Goal: Task Accomplishment & Management: Complete application form

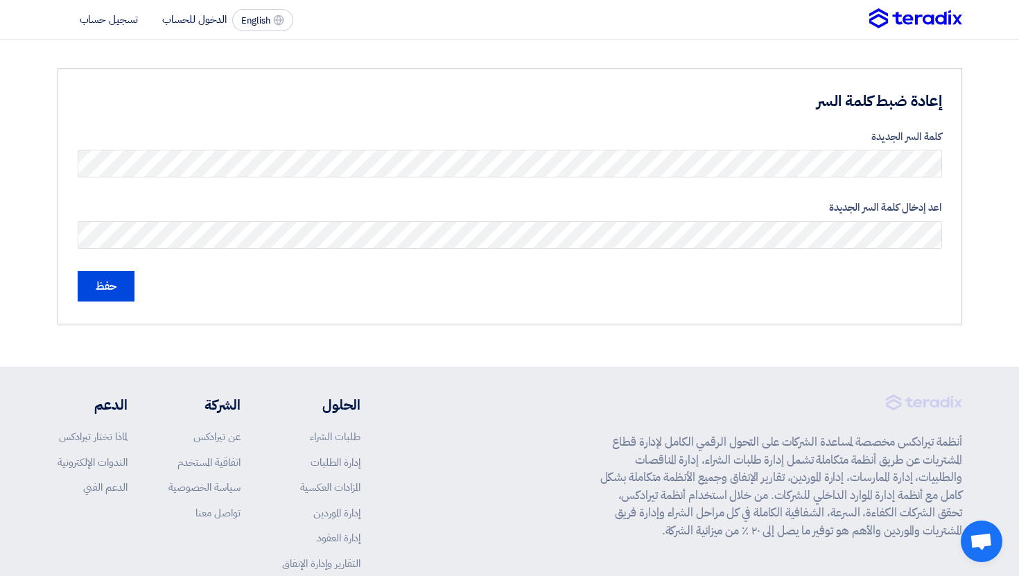
click at [983, 236] on section "إعادة ضبط كلمة السر كلمة السر الجديدة اعد إدخال كلمة السر الجديدة حفظ" at bounding box center [509, 196] width 1019 height 312
click at [122, 282] on input "حفظ" at bounding box center [106, 286] width 57 height 31
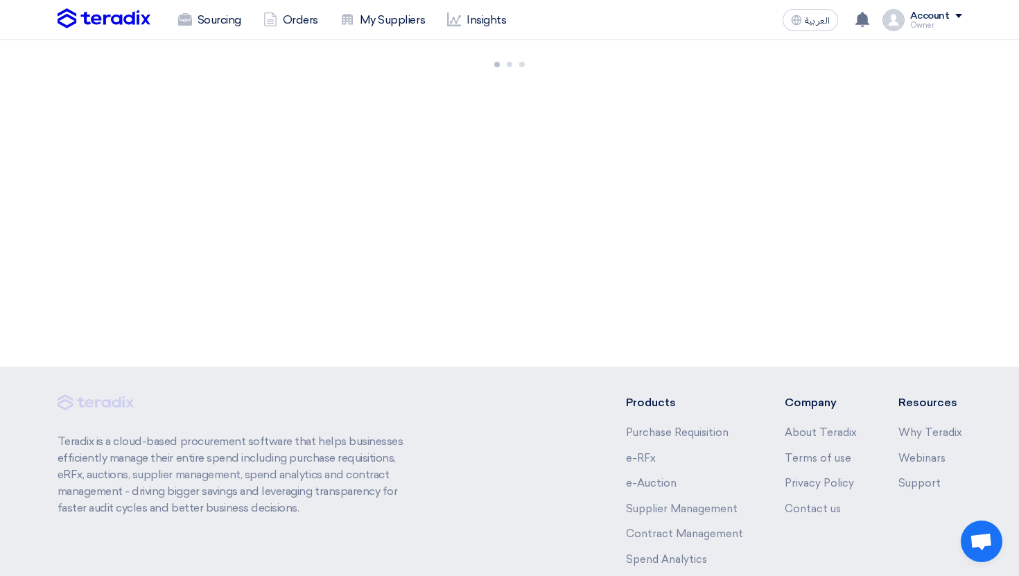
click at [214, 35] on div "Sourcing Orders My Suppliers Insights العربية ع You have a new offer for 'Test …" at bounding box center [510, 20] width 926 height 40
click at [210, 18] on link "Sourcing" at bounding box center [209, 20] width 85 height 31
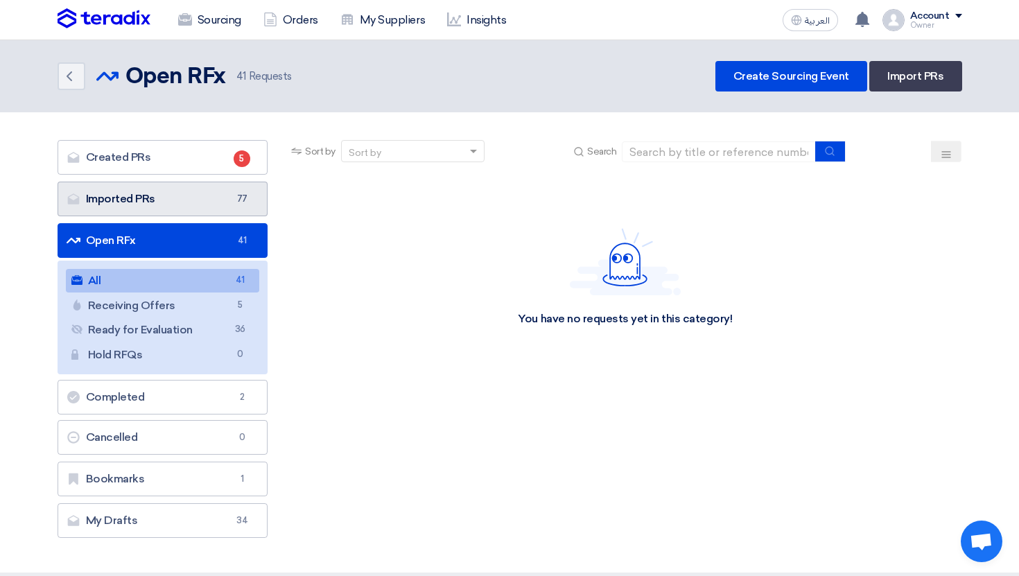
click at [220, 200] on link "Imported PRs Imported PRs 77" at bounding box center [163, 199] width 211 height 35
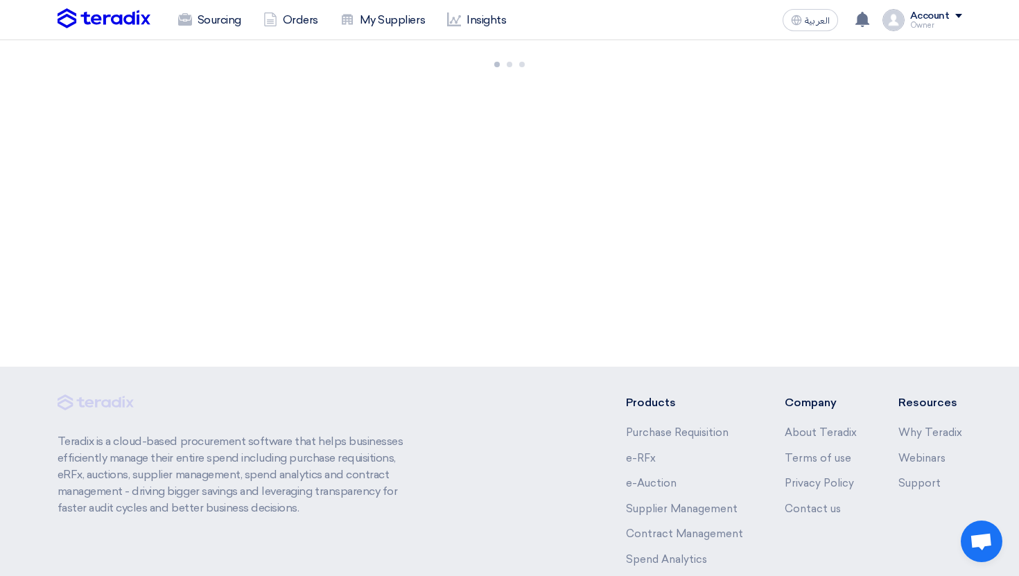
click at [933, 11] on div "Account" at bounding box center [930, 16] width 40 height 12
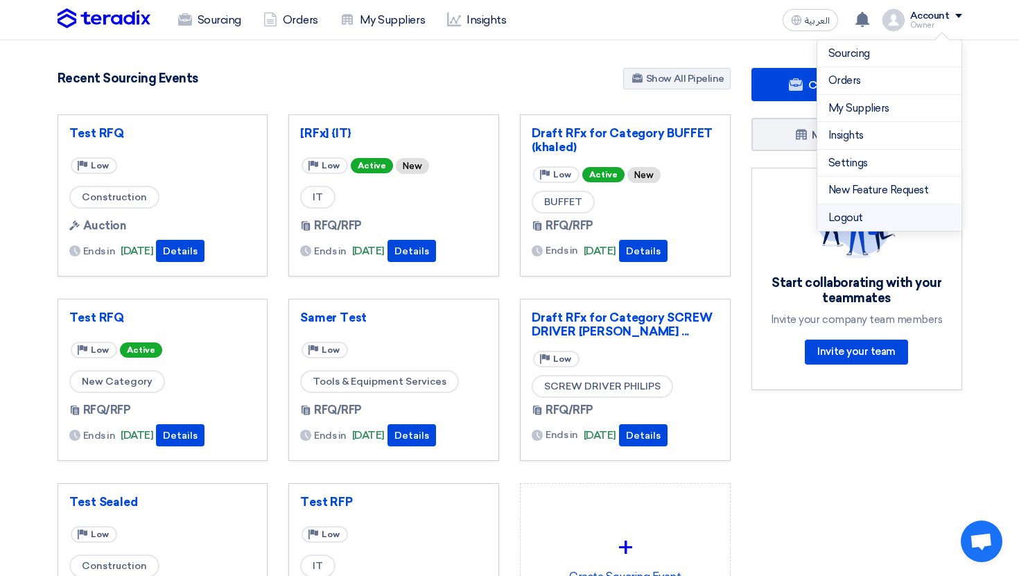
click at [867, 219] on li "Logout" at bounding box center [889, 218] width 144 height 27
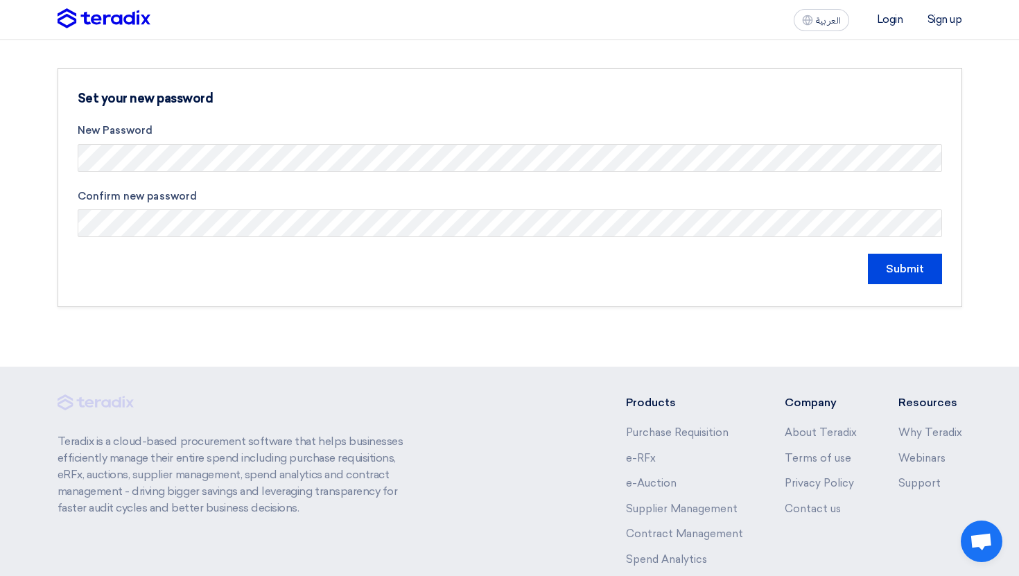
click at [14, 222] on section "Set your new password New Password Confirm new password Submit" at bounding box center [509, 187] width 1019 height 295
click at [81, 251] on form "New Password Confirm new password Submit" at bounding box center [510, 204] width 865 height 162
click at [915, 271] on input "Submit" at bounding box center [905, 269] width 74 height 31
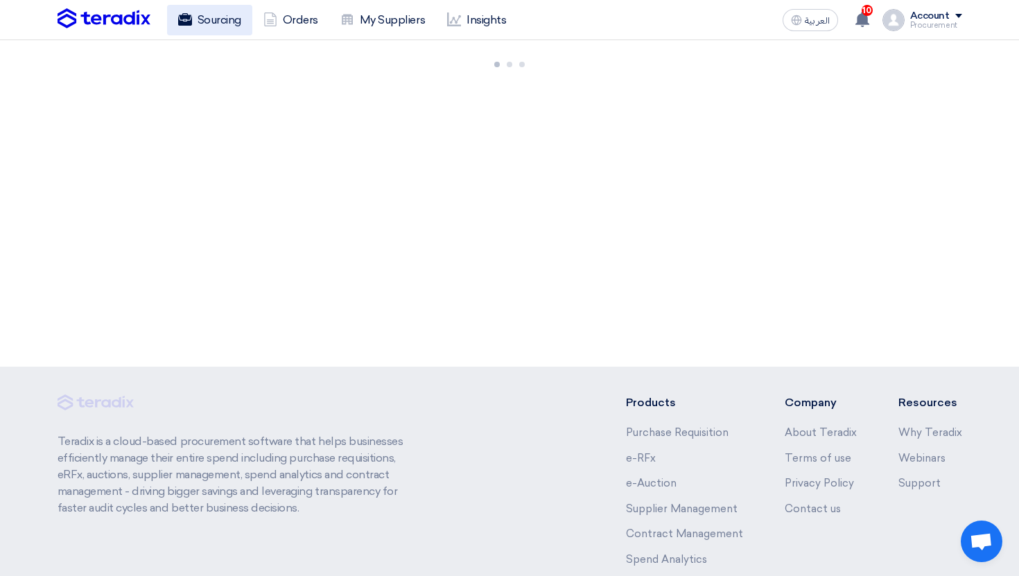
click at [222, 26] on link "Sourcing" at bounding box center [209, 20] width 85 height 31
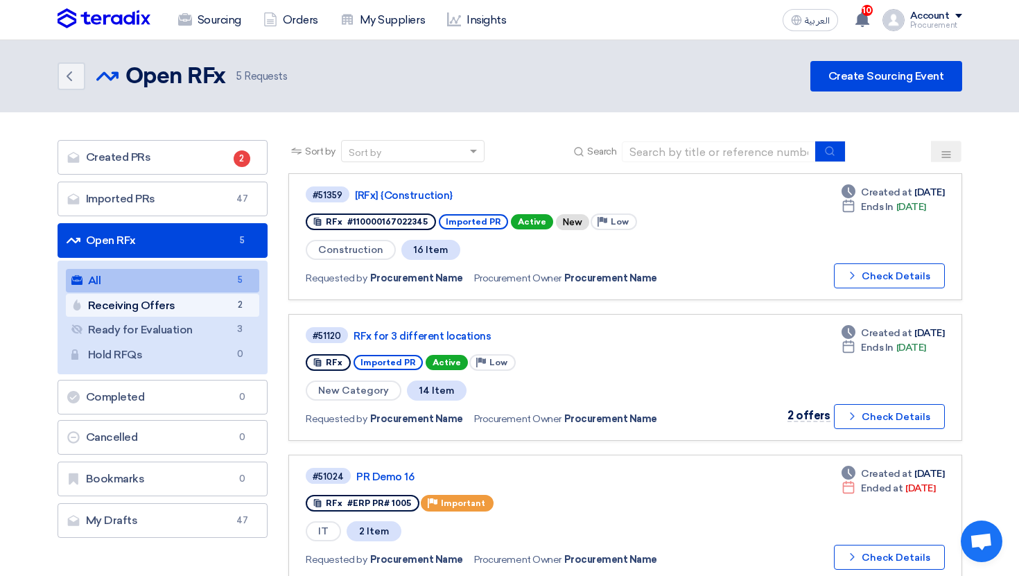
click at [225, 313] on link "Receiving Offers Receiving Offers 2" at bounding box center [163, 306] width 194 height 24
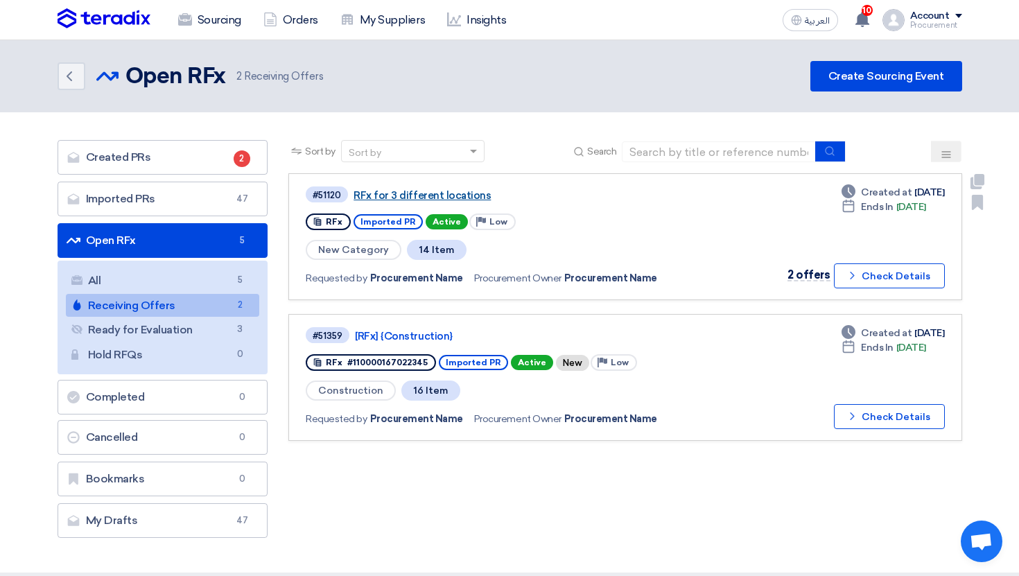
click at [452, 190] on link "RFx for 3 different locations" at bounding box center [527, 195] width 347 height 12
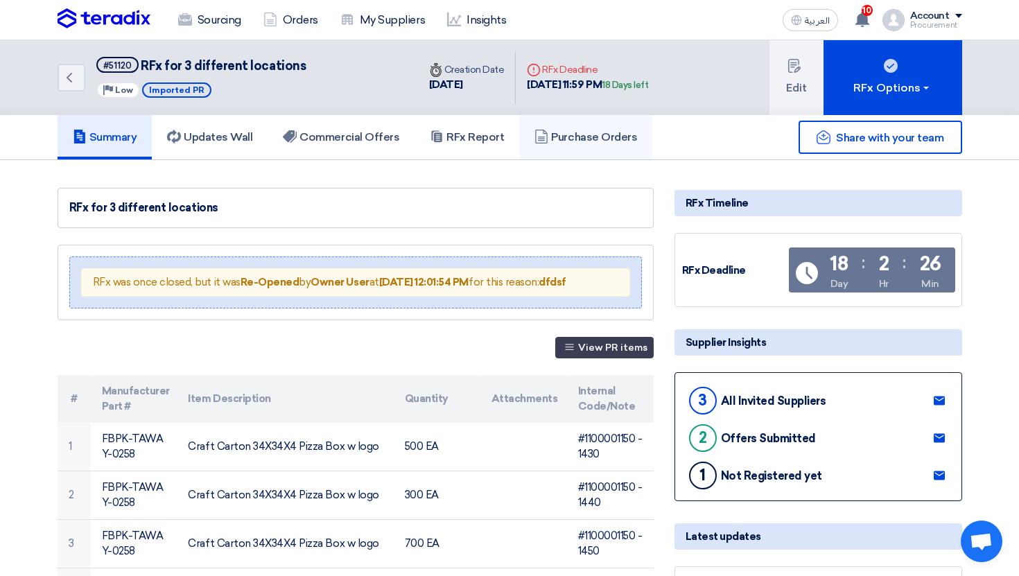
click at [605, 131] on h5 "Purchase Orders" at bounding box center [586, 137] width 103 height 14
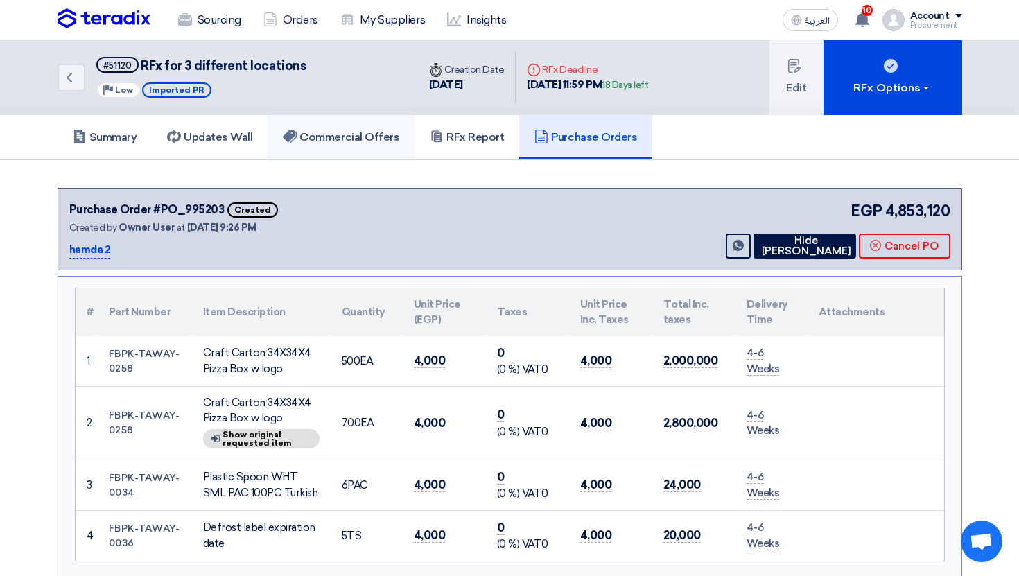
click at [361, 135] on h5 "Commercial Offers" at bounding box center [341, 137] width 116 height 14
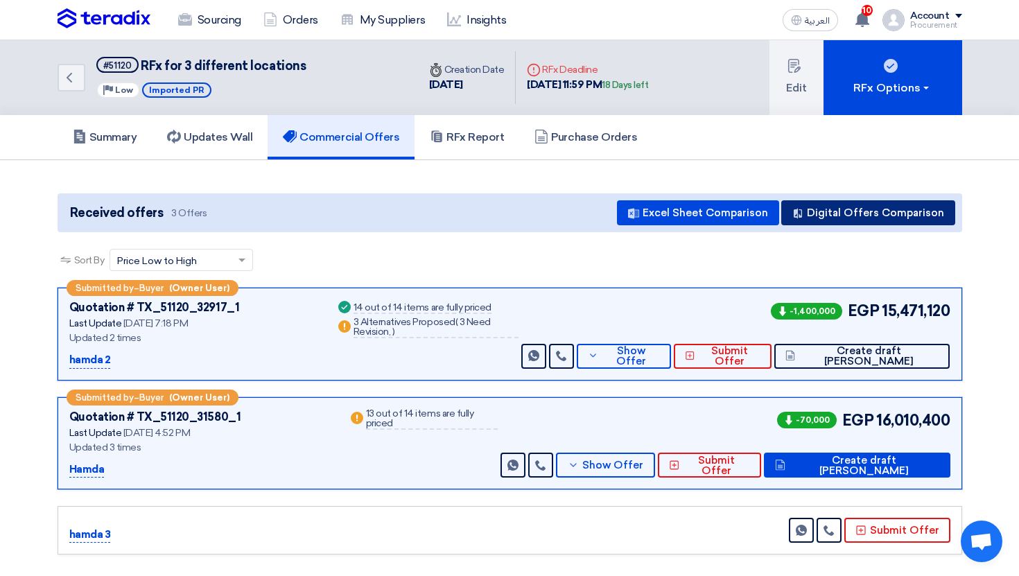
click at [899, 207] on button "Digital Offers Comparison" at bounding box center [868, 212] width 174 height 25
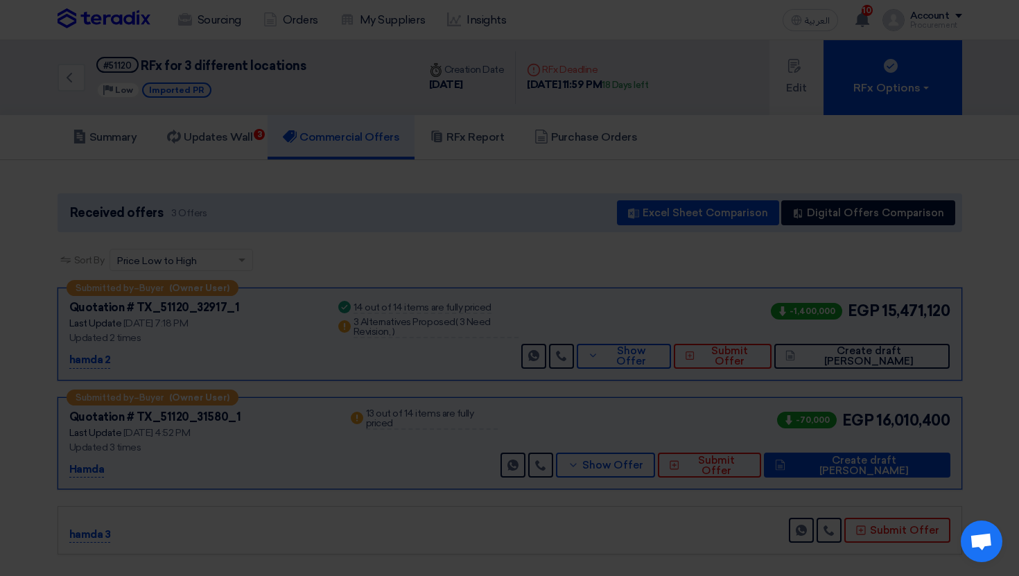
scroll to position [205, 0]
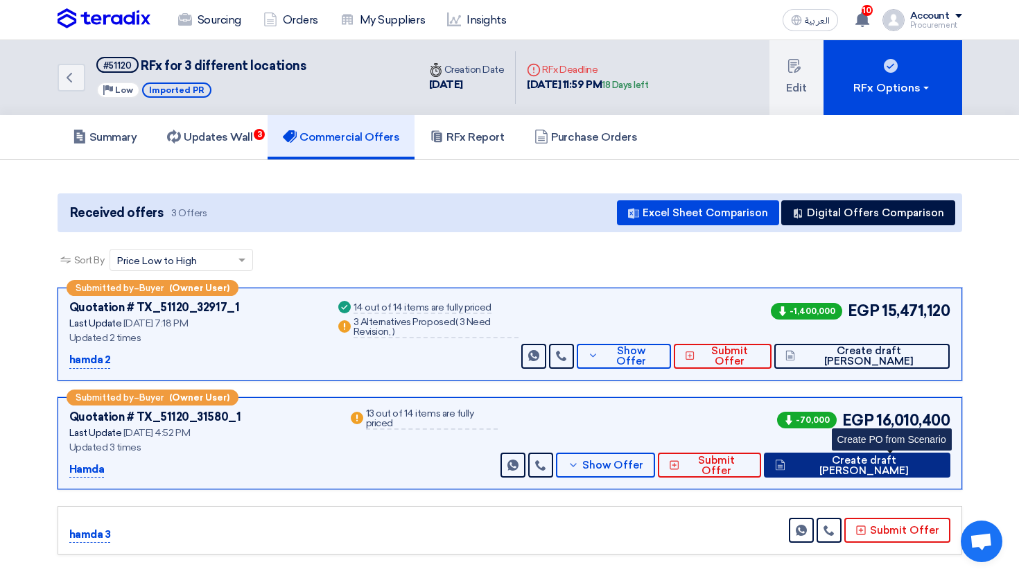
click at [885, 462] on span "Create draft [PERSON_NAME]" at bounding box center [864, 466] width 150 height 21
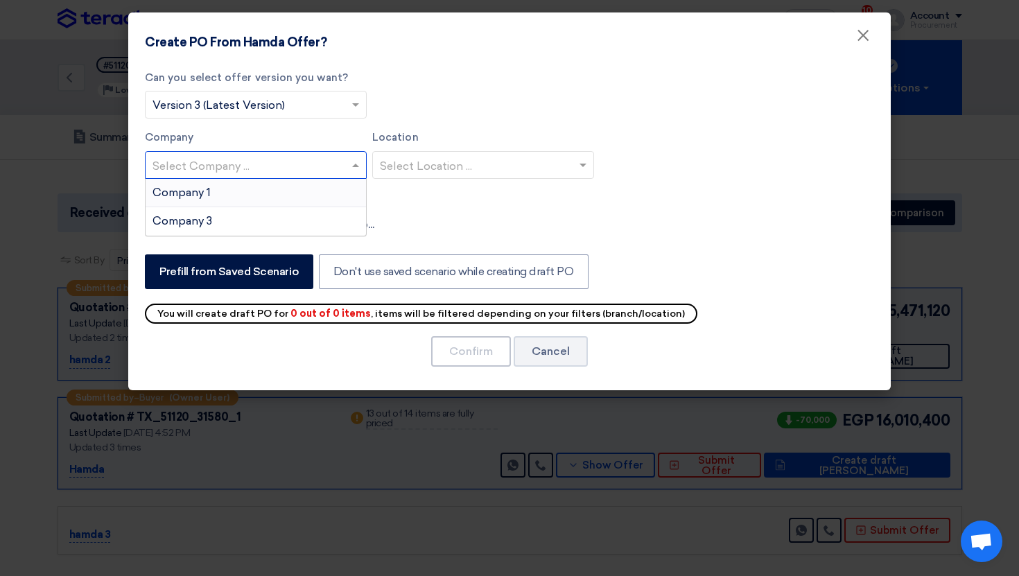
click at [306, 164] on input "text" at bounding box center [249, 166] width 193 height 23
click at [302, 185] on div "Company 1" at bounding box center [256, 193] width 220 height 28
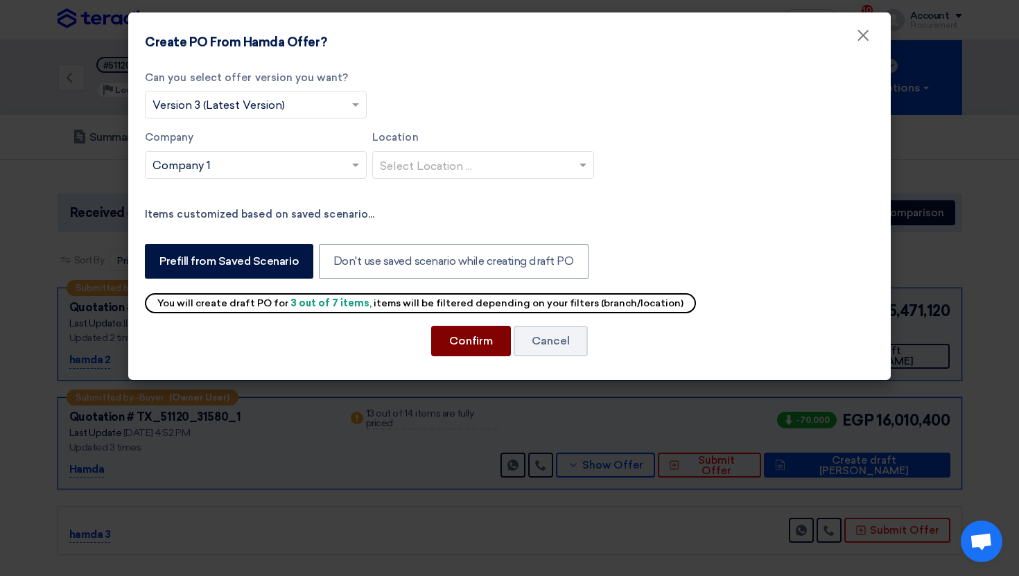
click at [490, 339] on button "Confirm" at bounding box center [471, 341] width 80 height 31
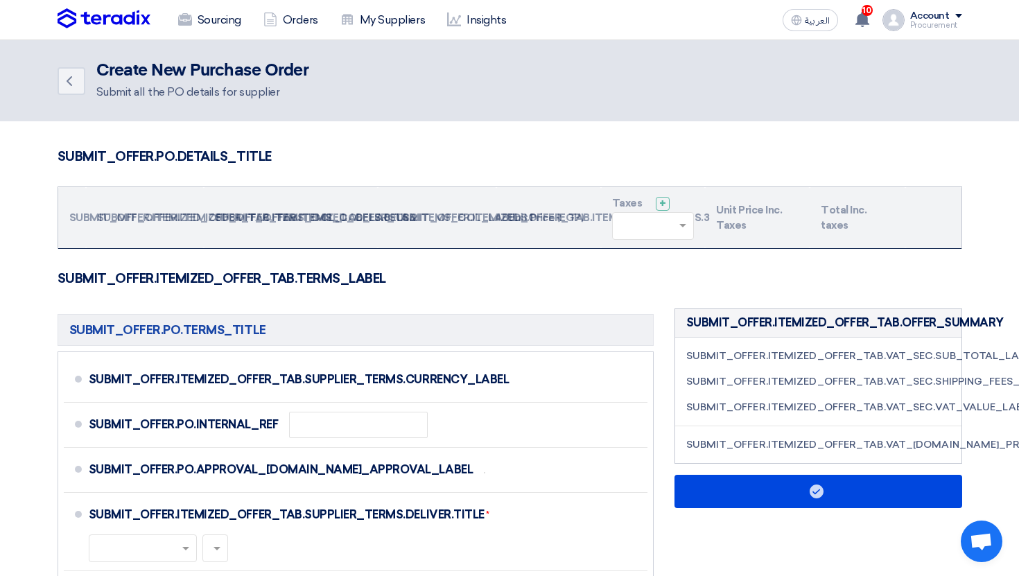
scroll to position [137, 0]
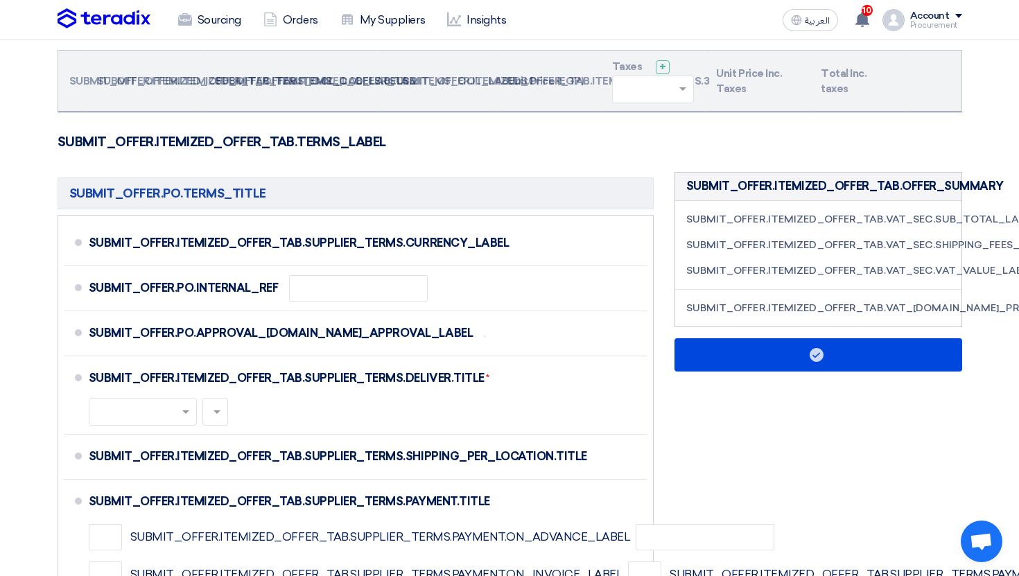
click at [663, 94] on div at bounding box center [653, 90] width 83 height 28
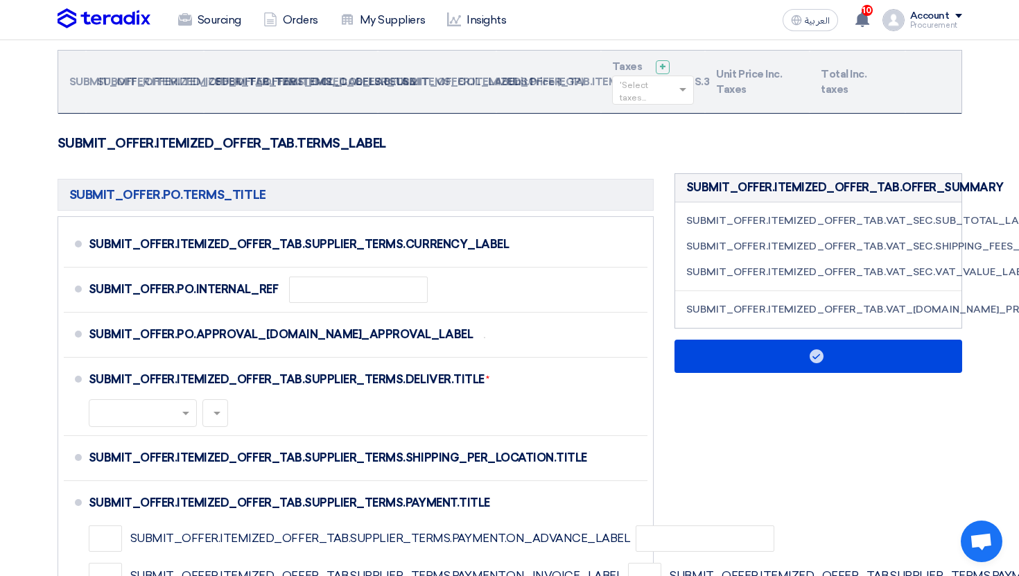
click at [652, 116] on form "SUBMIT_OFFER.PO.DETAILS_TITLE SUBMIT_OFFER.ITEMIZED_OFFER_TAB.ITEMS_COL_LABELS.…" at bounding box center [510, 346] width 905 height 668
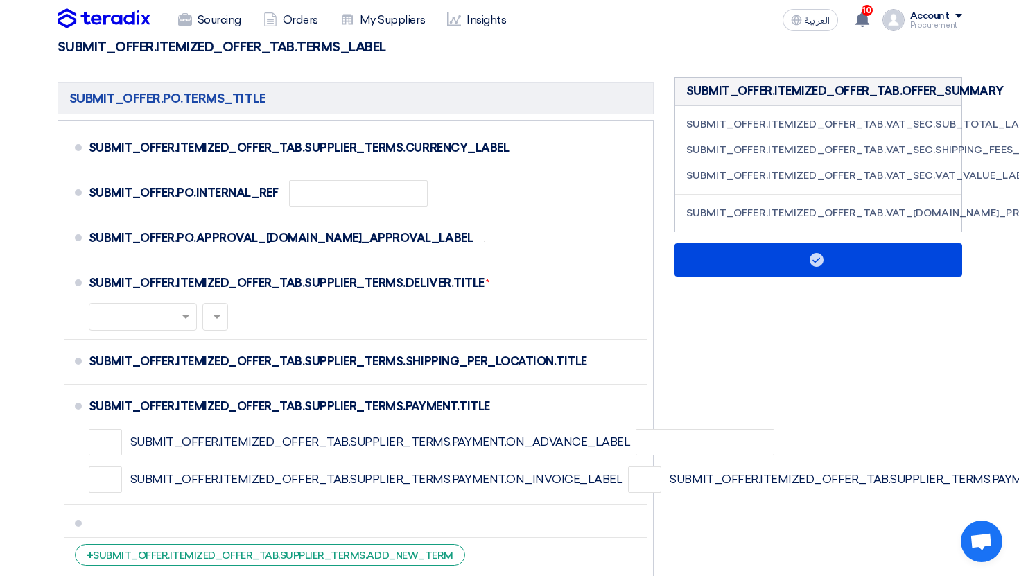
scroll to position [0, 0]
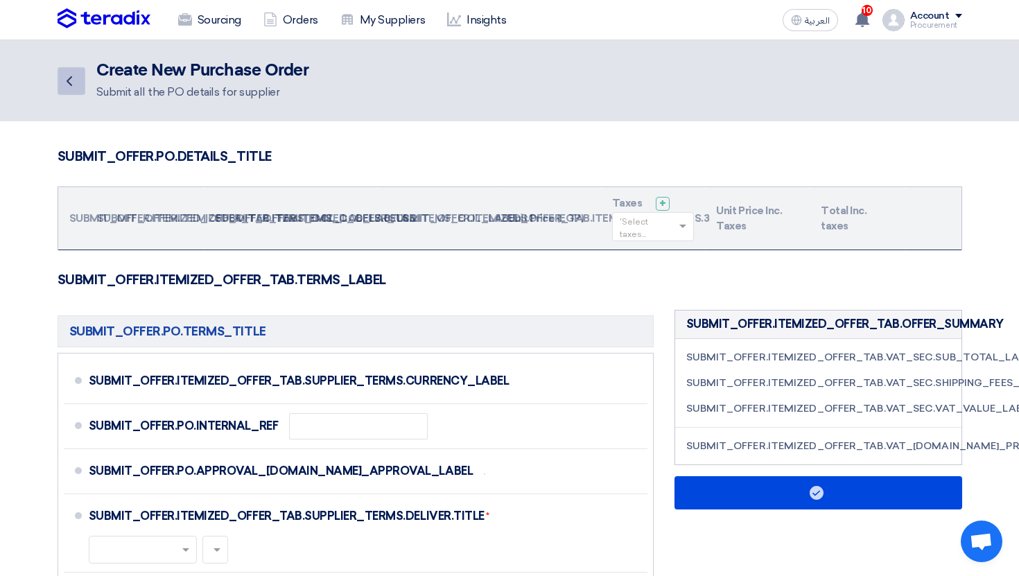
click at [64, 76] on icon "Back" at bounding box center [69, 81] width 17 height 17
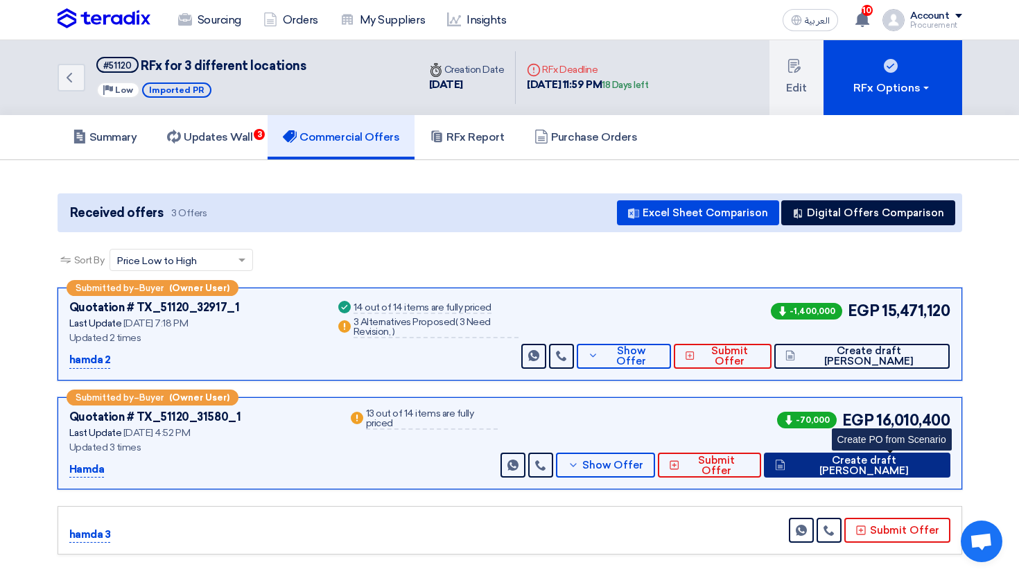
click at [881, 466] on span "Create draft [PERSON_NAME]" at bounding box center [864, 466] width 150 height 21
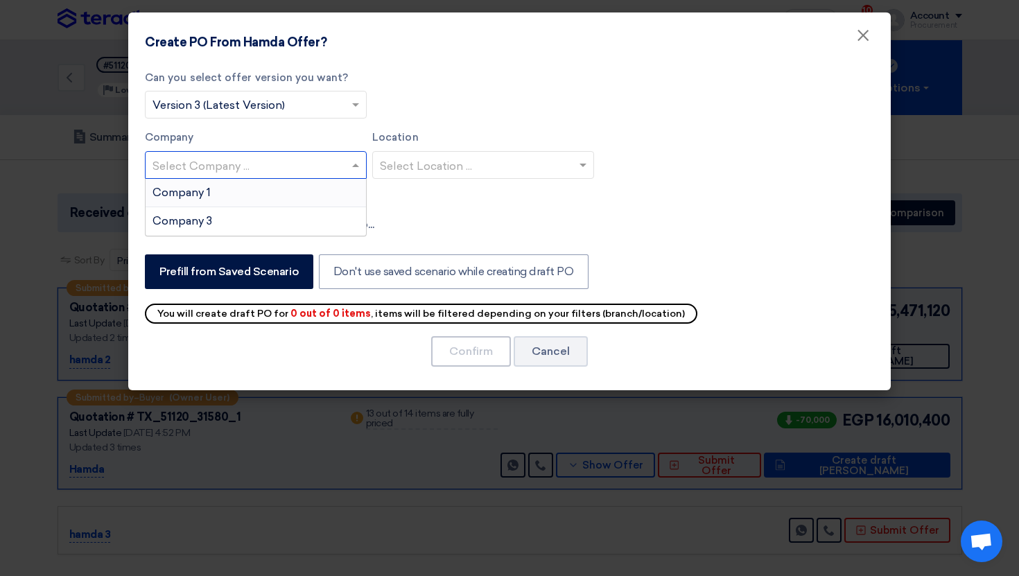
click at [319, 165] on input "text" at bounding box center [249, 166] width 193 height 23
click at [270, 199] on div "Company 1" at bounding box center [256, 193] width 220 height 28
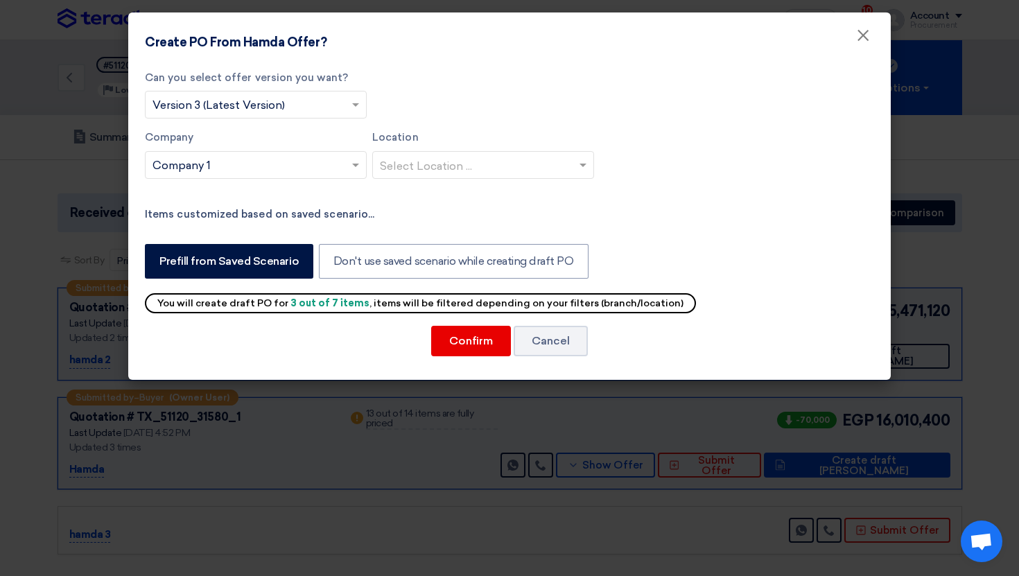
drag, startPoint x: 290, startPoint y: 306, endPoint x: 352, endPoint y: 306, distance: 61.0
click at [352, 306] on b "3 out of 7 items" at bounding box center [329, 303] width 79 height 12
click at [447, 340] on button "Confirm" at bounding box center [471, 341] width 80 height 31
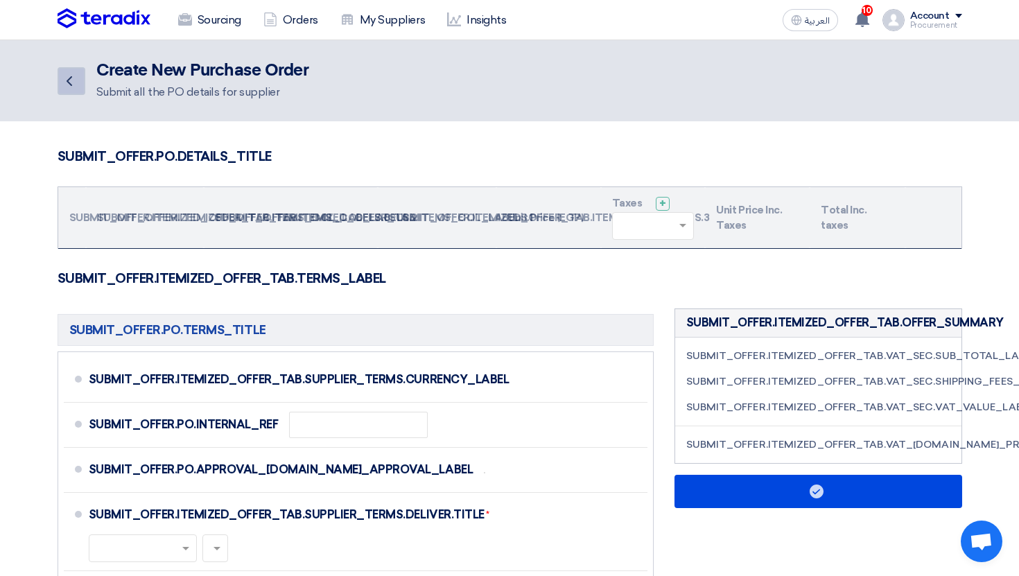
click at [78, 85] on link "Back" at bounding box center [72, 81] width 28 height 28
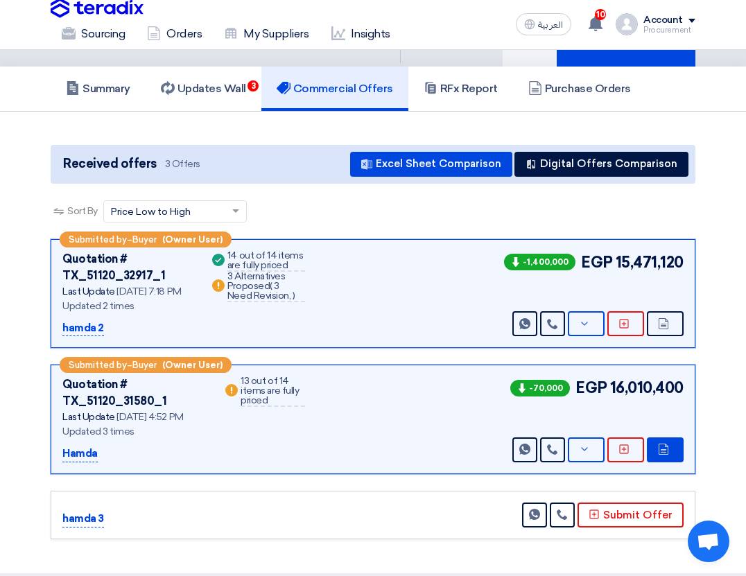
scroll to position [184, 0]
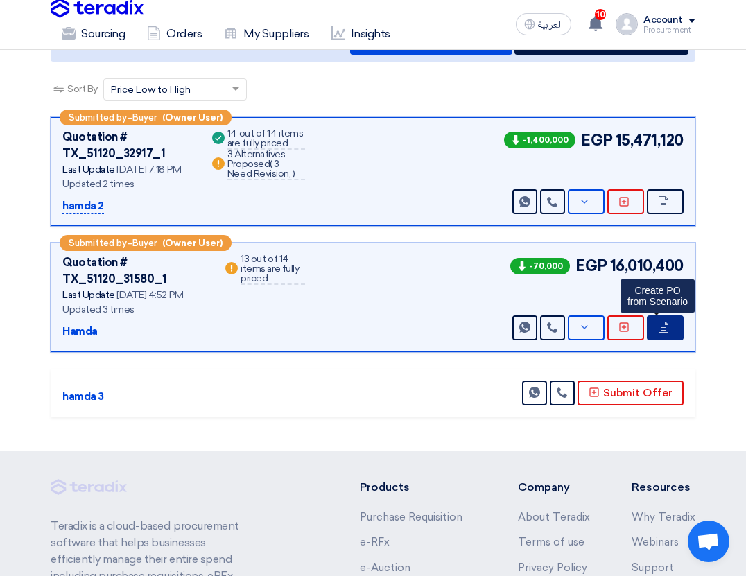
click at [667, 333] on icon at bounding box center [663, 327] width 11 height 11
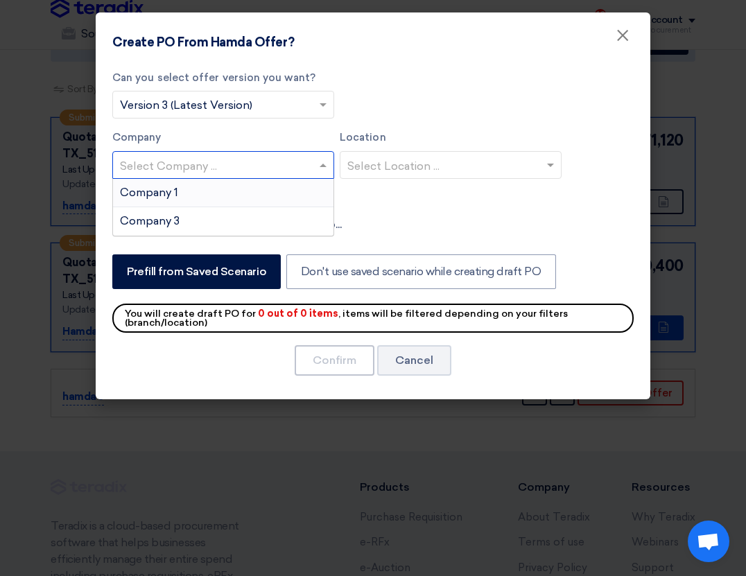
click at [264, 172] on input "text" at bounding box center [216, 166] width 193 height 23
click at [255, 187] on div "Company 1" at bounding box center [223, 193] width 220 height 28
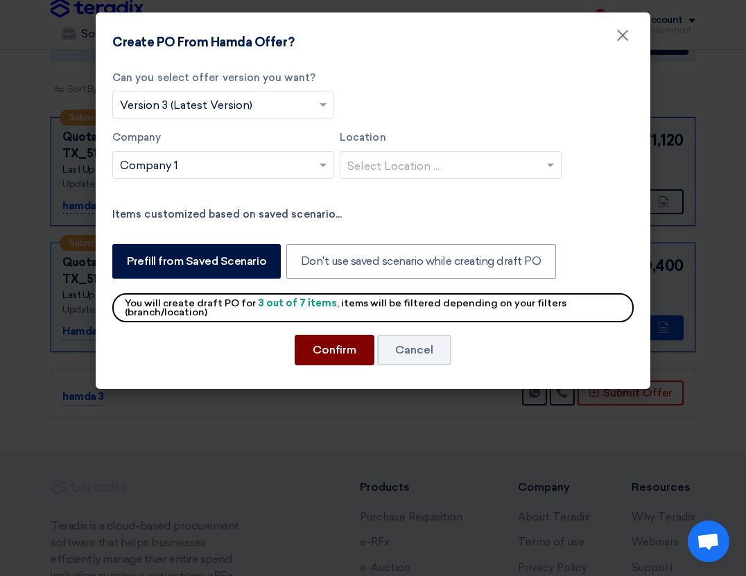
click at [344, 350] on button "Confirm" at bounding box center [335, 350] width 80 height 31
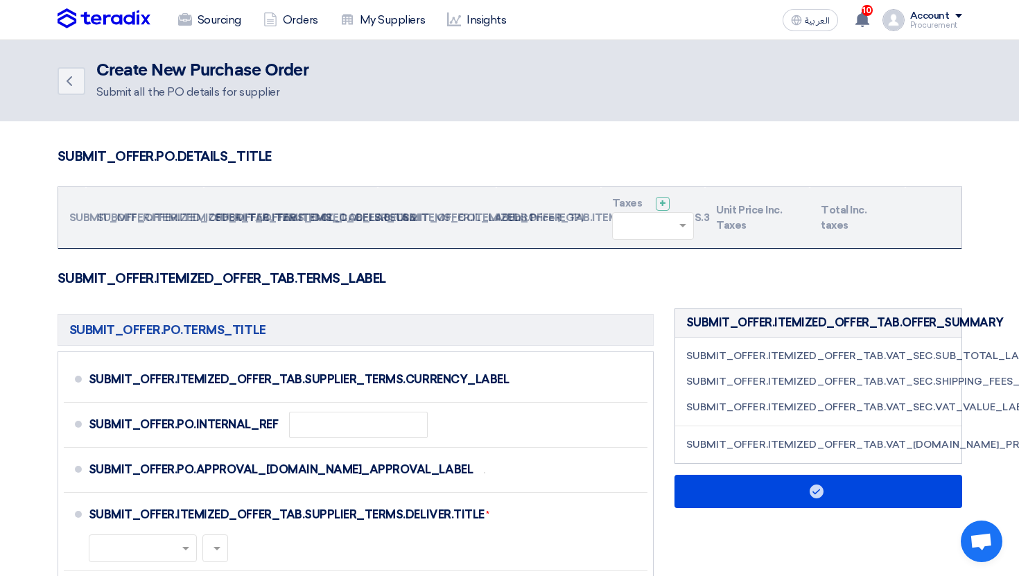
click at [530, 94] on div "Back Create New Purchase Order Submit all the PO details for supplier" at bounding box center [510, 81] width 905 height 40
click at [75, 80] on icon "Back" at bounding box center [69, 81] width 17 height 17
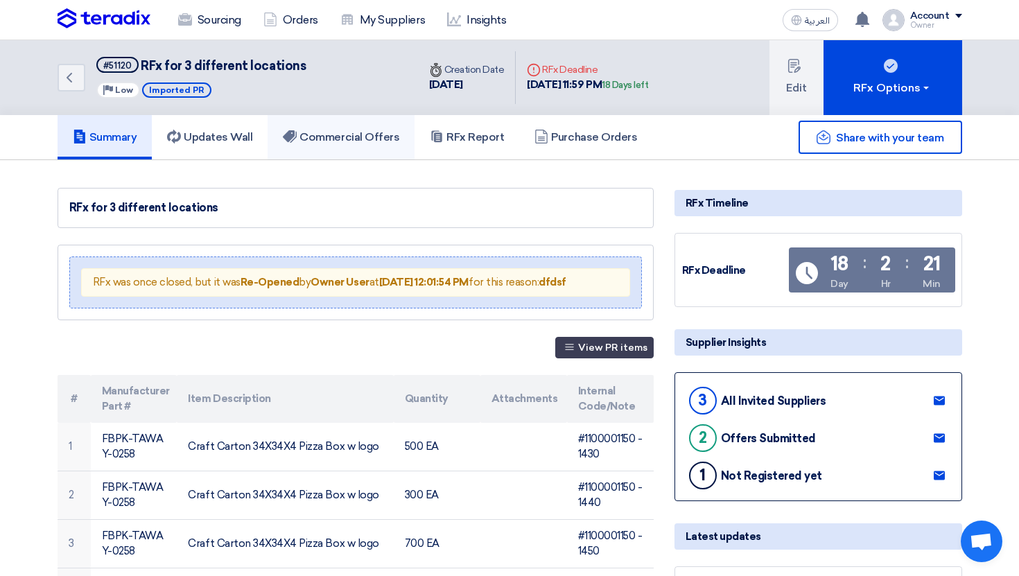
click at [349, 144] on link "Commercial Offers" at bounding box center [341, 137] width 147 height 44
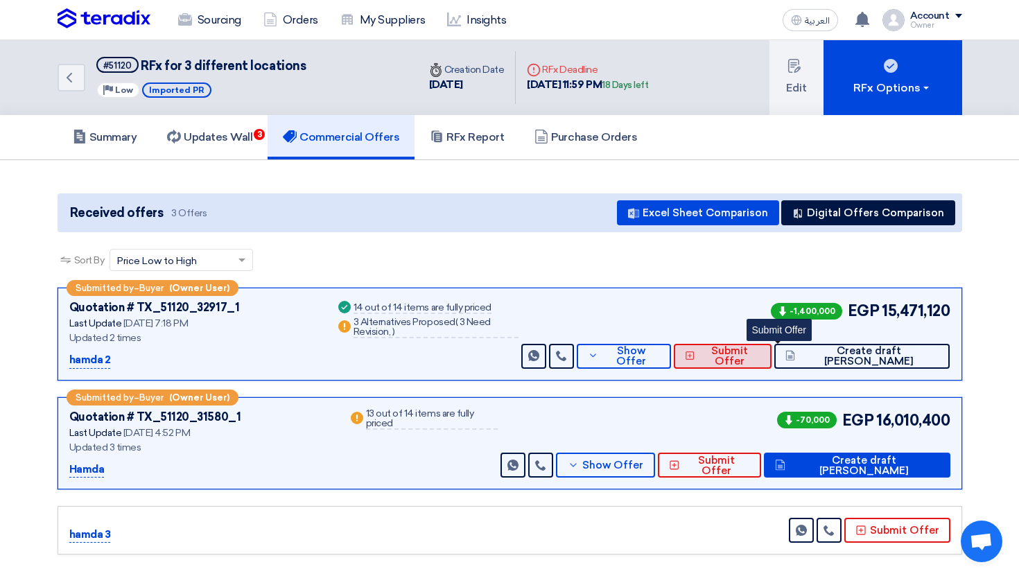
click at [695, 356] on icon at bounding box center [690, 355] width 10 height 11
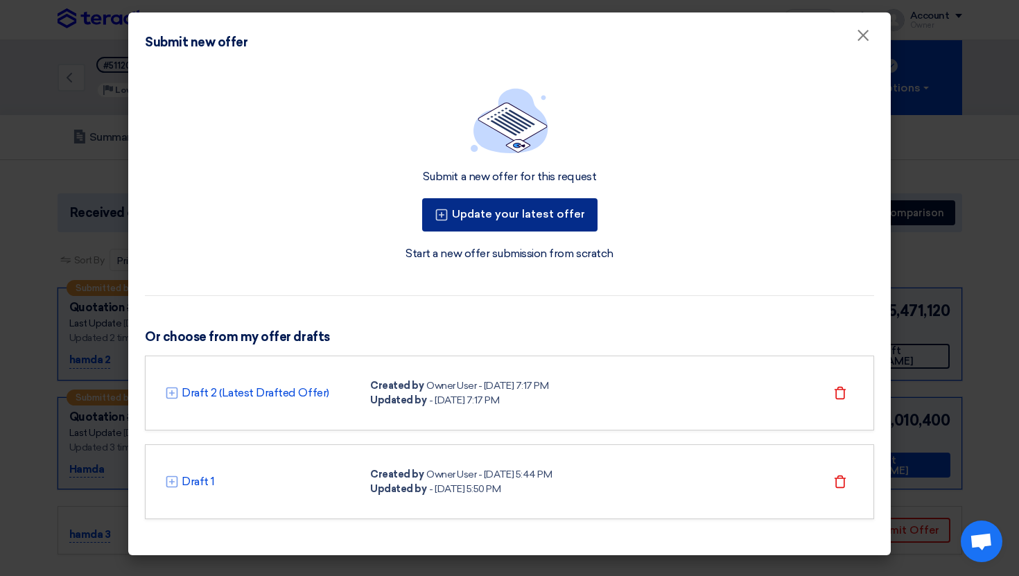
click at [524, 218] on button "Update your latest offer" at bounding box center [509, 214] width 175 height 33
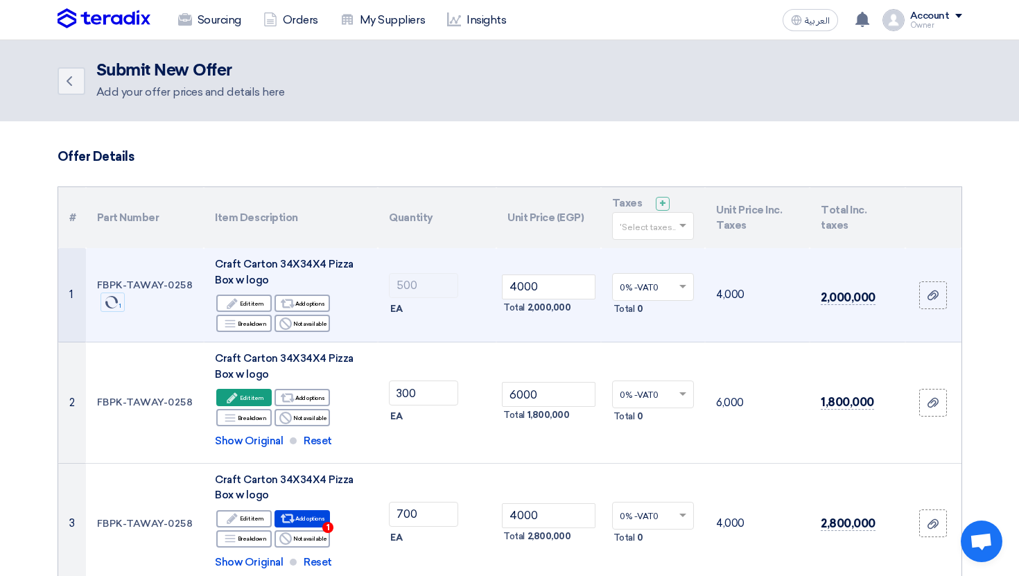
click at [137, 290] on td "FBPK-TAWAY-0258 Sync 1" at bounding box center [145, 295] width 119 height 94
drag, startPoint x: 94, startPoint y: 285, endPoint x: 189, endPoint y: 286, distance: 94.3
click at [189, 286] on td "FBPK-TAWAY-0258 Sync 1" at bounding box center [145, 295] width 119 height 94
copy td "FBPK-TAWAY-0258"
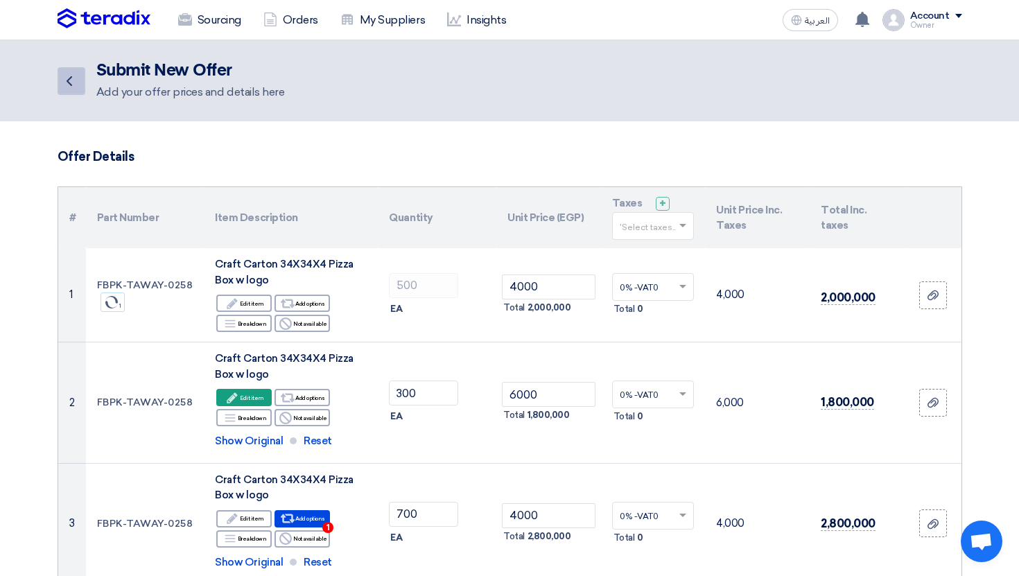
click at [69, 84] on use at bounding box center [70, 81] width 6 height 10
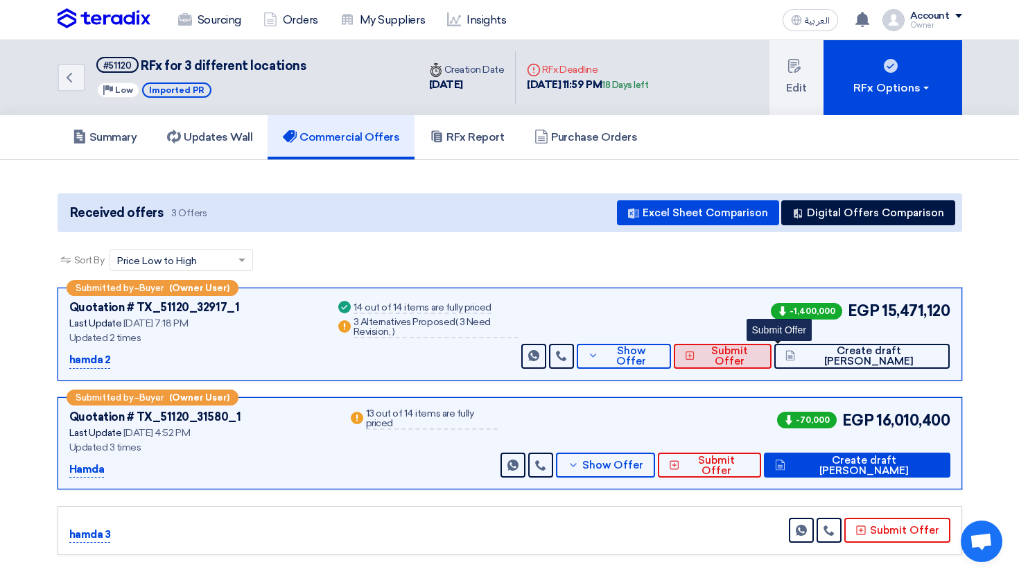
click at [761, 352] on span "Submit Offer" at bounding box center [730, 356] width 62 height 21
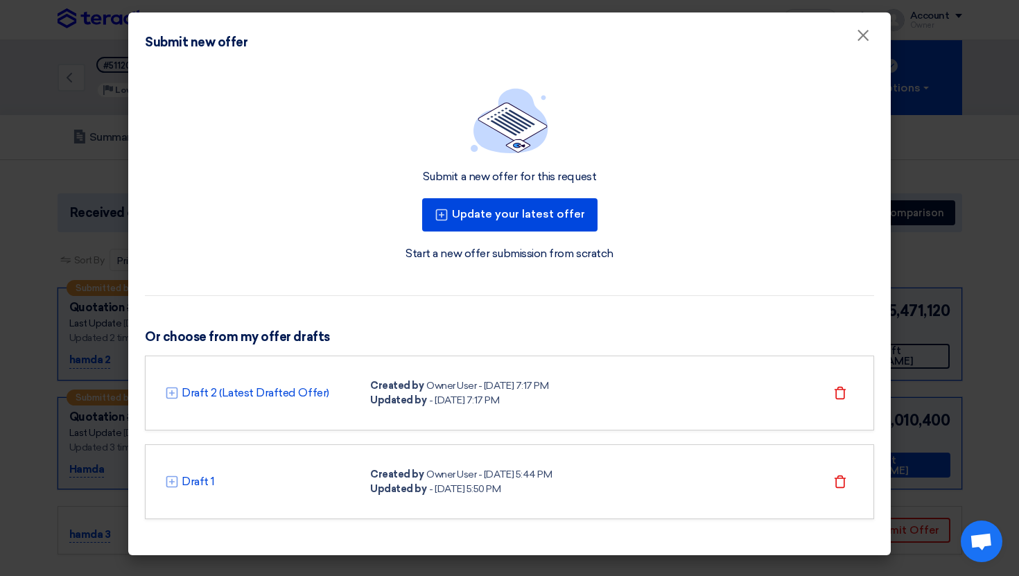
click at [546, 256] on link "Start a new offer submission from scratch" at bounding box center [509, 253] width 207 height 17
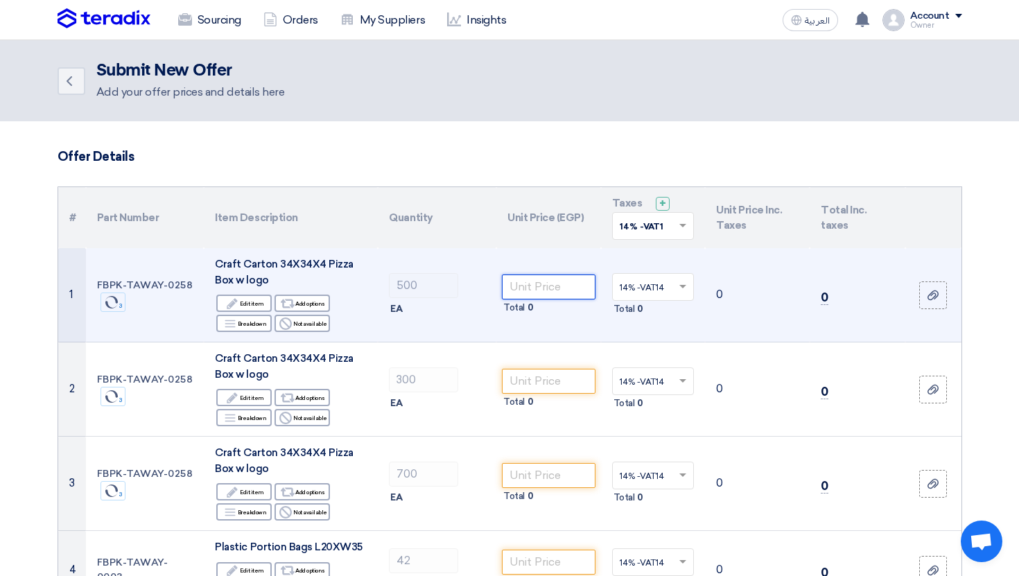
click at [551, 293] on input "number" at bounding box center [549, 287] width 94 height 25
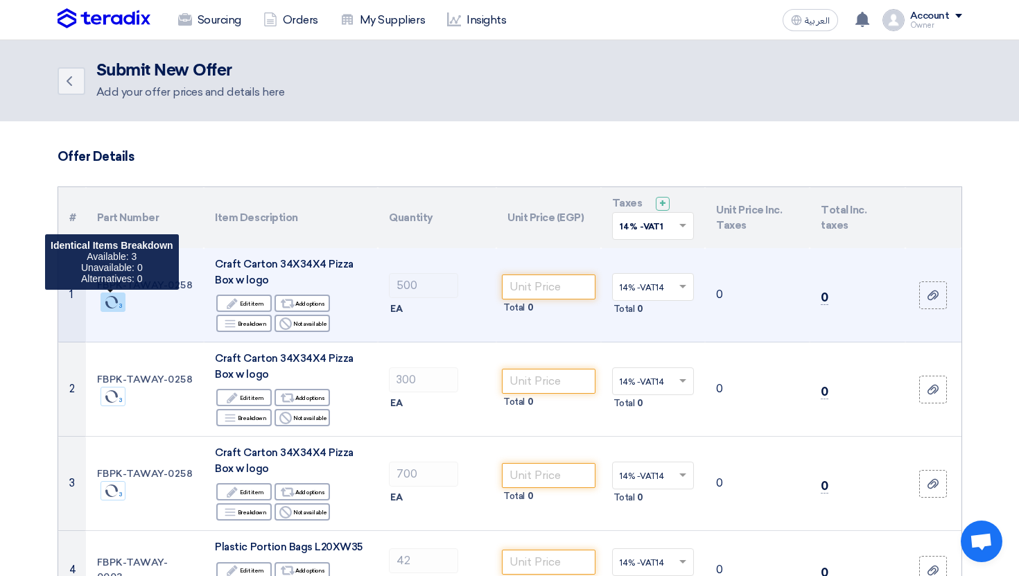
click at [120, 309] on span "Sync 3" at bounding box center [114, 302] width 26 height 19
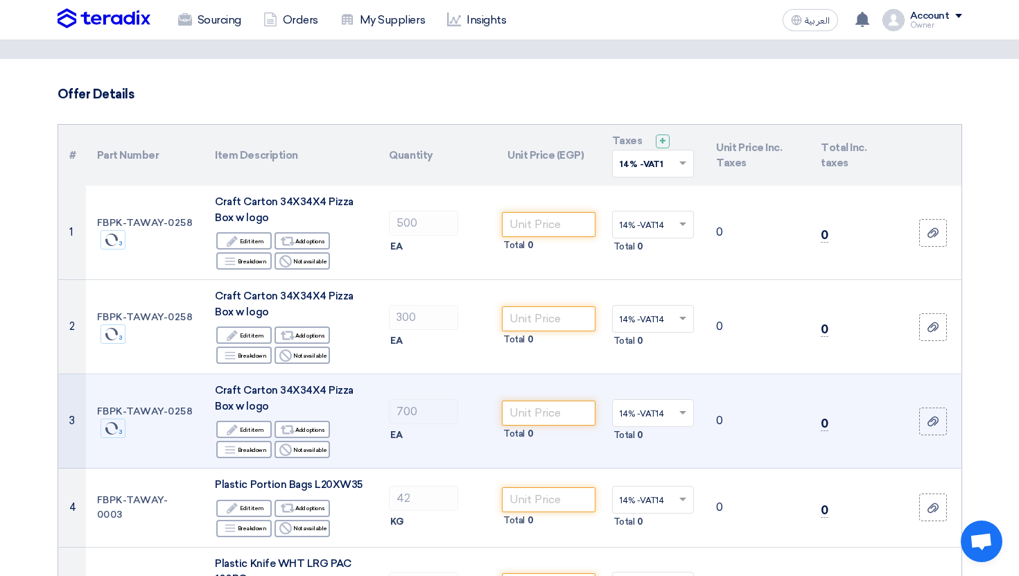
scroll to position [58, 0]
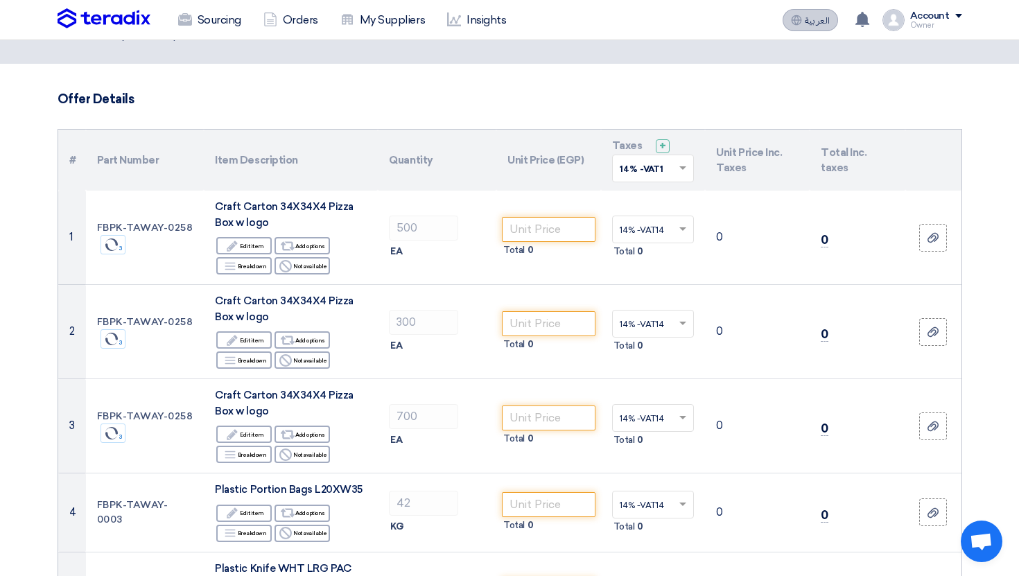
click at [808, 17] on span "العربية" at bounding box center [817, 21] width 25 height 10
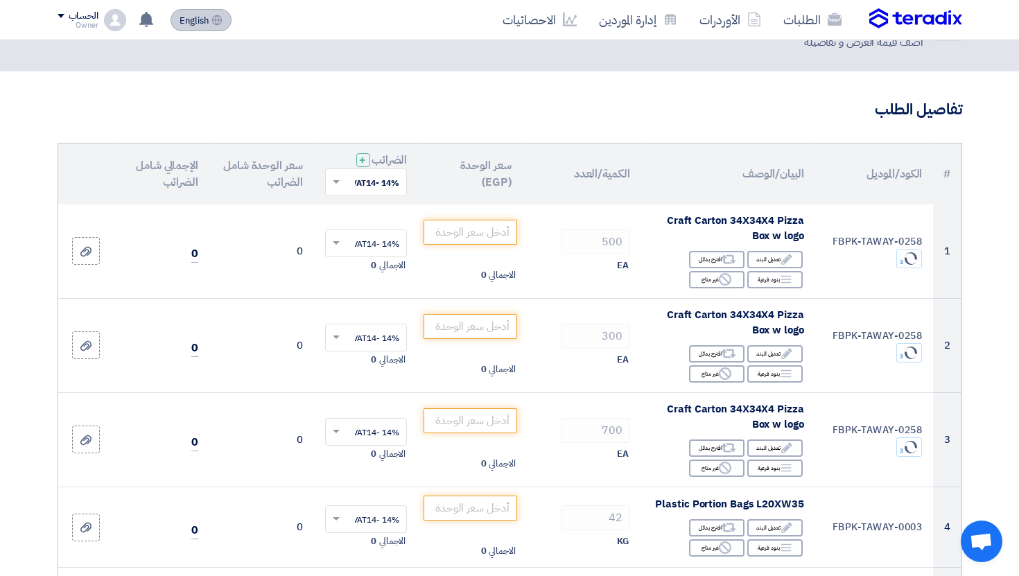
click at [808, 17] on link "الطلبات" at bounding box center [812, 19] width 80 height 33
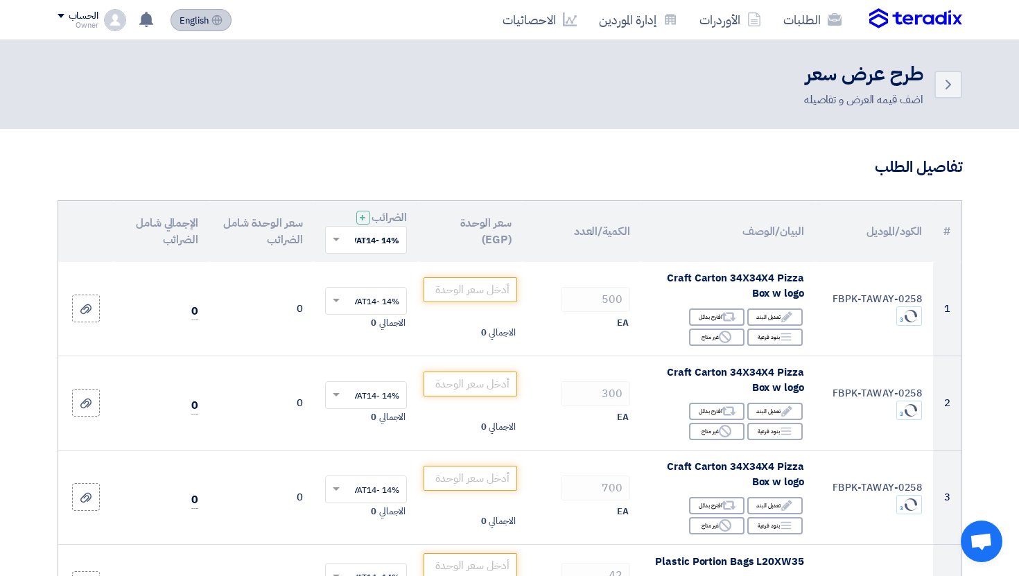
click at [214, 24] on icon at bounding box center [216, 20] width 11 height 11
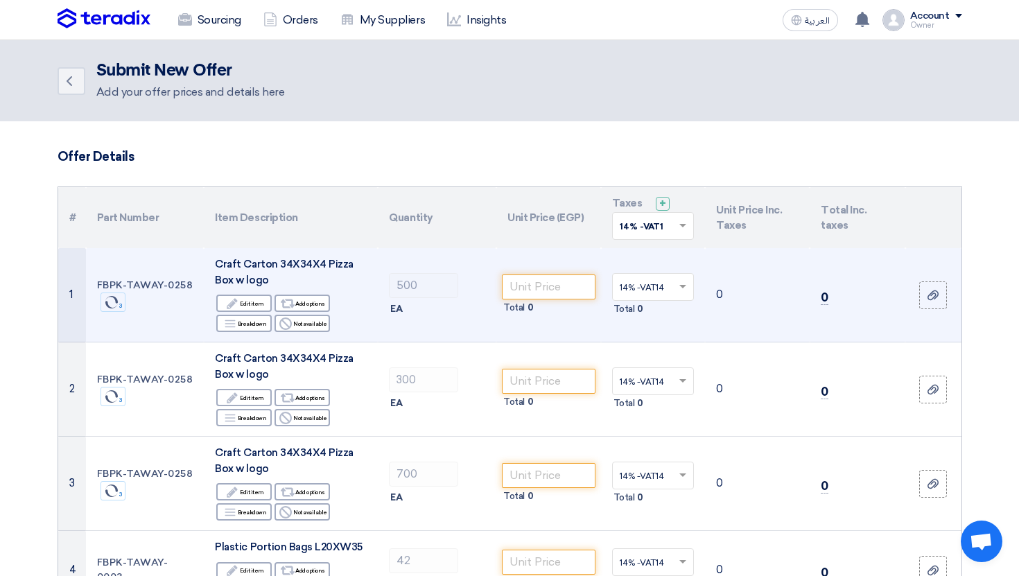
drag, startPoint x: 175, startPoint y: 286, endPoint x: 189, endPoint y: 300, distance: 20.1
click at [189, 300] on td "FBPK-TAWAY-0258 Sync 3" at bounding box center [145, 295] width 119 height 94
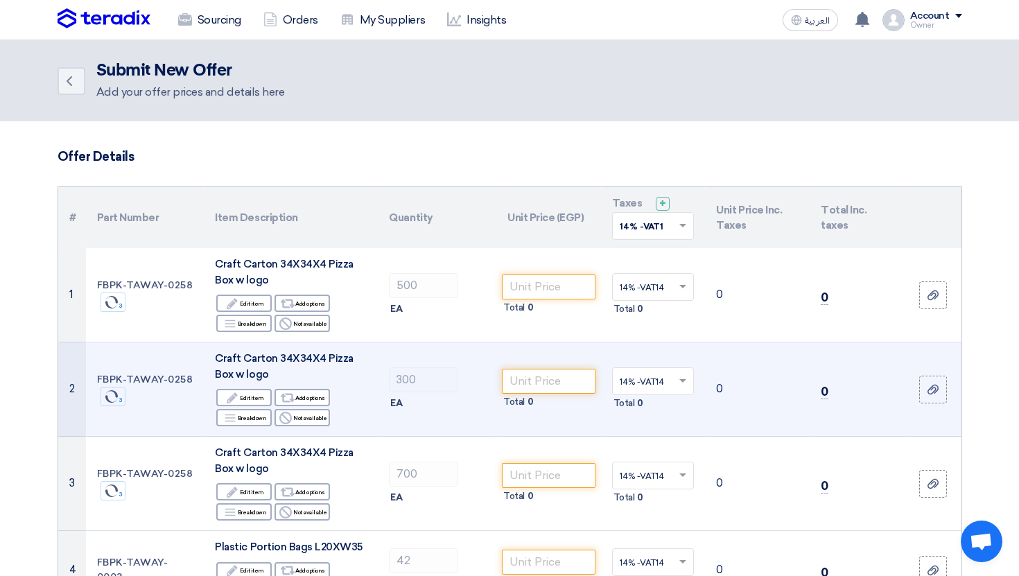
drag, startPoint x: 186, startPoint y: 386, endPoint x: 157, endPoint y: 385, distance: 29.1
click at [161, 385] on td "FBPK-TAWAY-0258 Sync 3" at bounding box center [145, 389] width 119 height 94
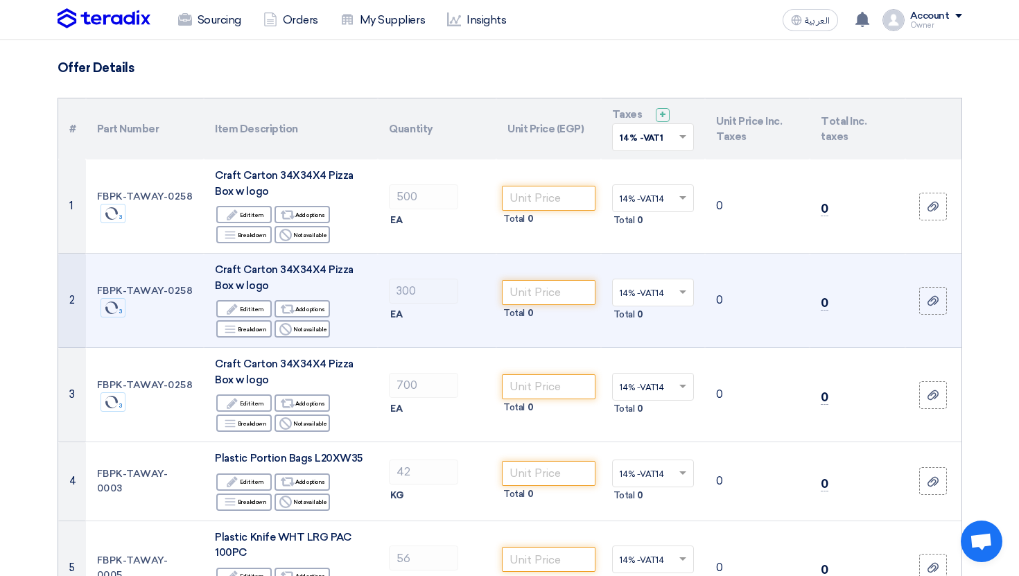
scroll to position [96, 0]
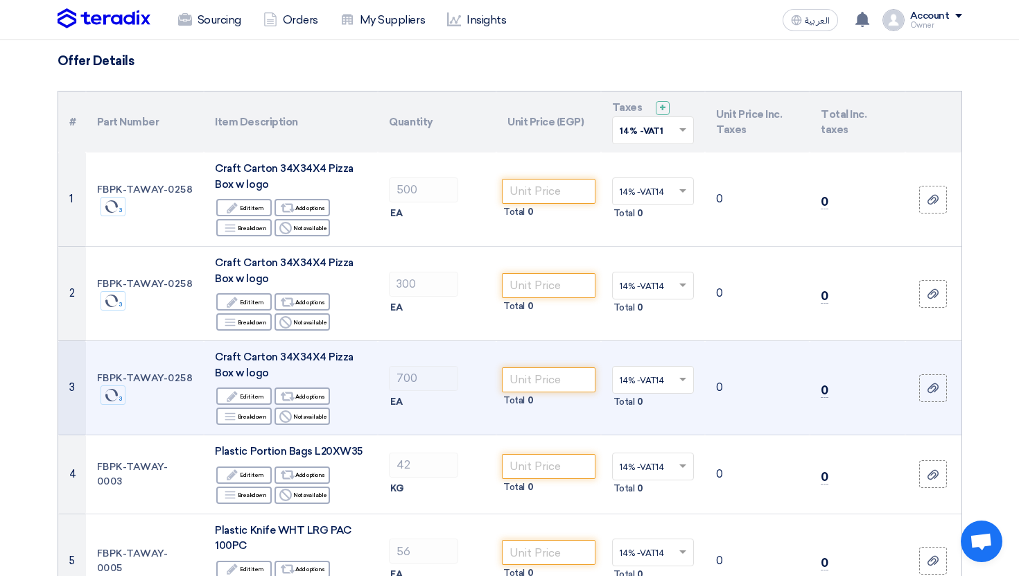
drag, startPoint x: 98, startPoint y: 373, endPoint x: 193, endPoint y: 381, distance: 94.7
click at [193, 381] on td "FBPK-TAWAY-0258 Sync 3" at bounding box center [145, 388] width 119 height 94
copy td "FBPK-TAWAY-0258"
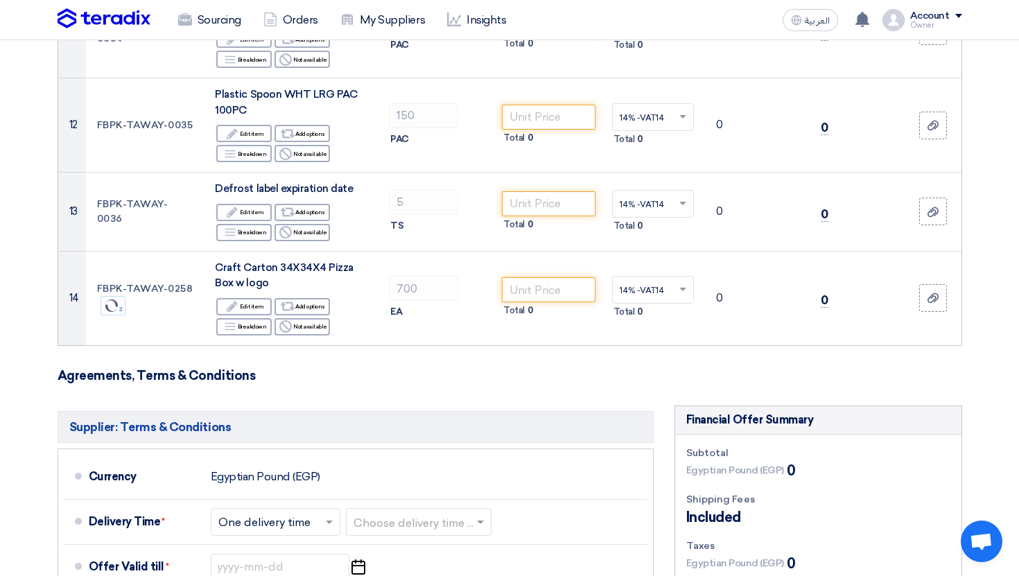
scroll to position [0, 0]
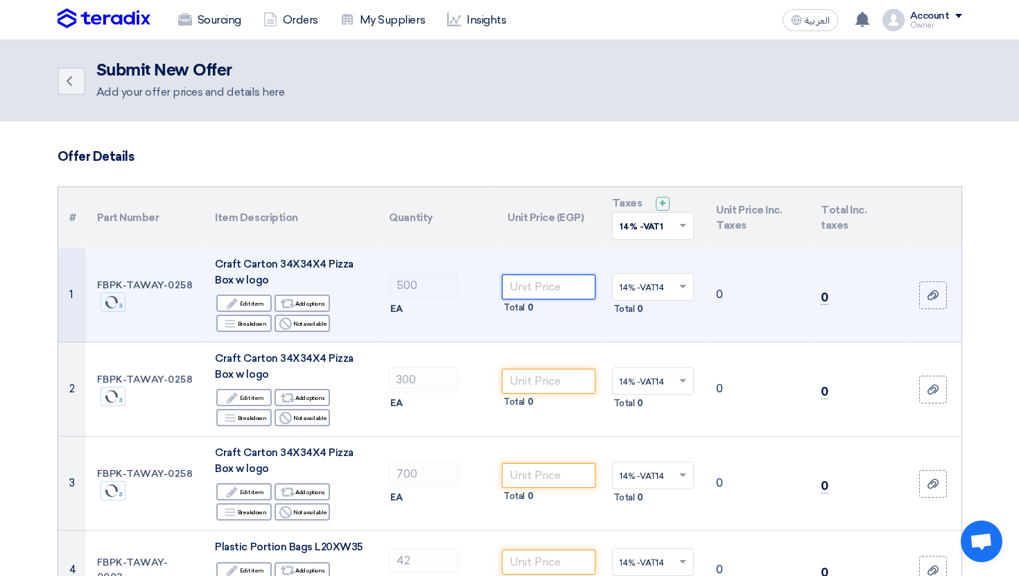
click at [524, 288] on input "number" at bounding box center [549, 287] width 94 height 25
type input "1000"
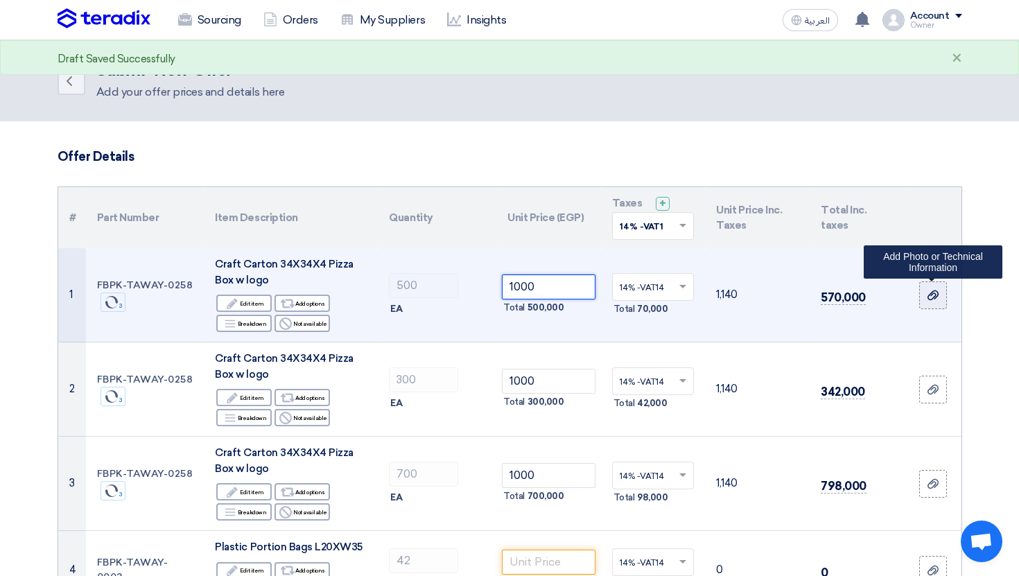
type input "1000"
click at [932, 294] on use at bounding box center [933, 295] width 11 height 10
click at [0, 0] on input "file" at bounding box center [0, 0] width 0 height 0
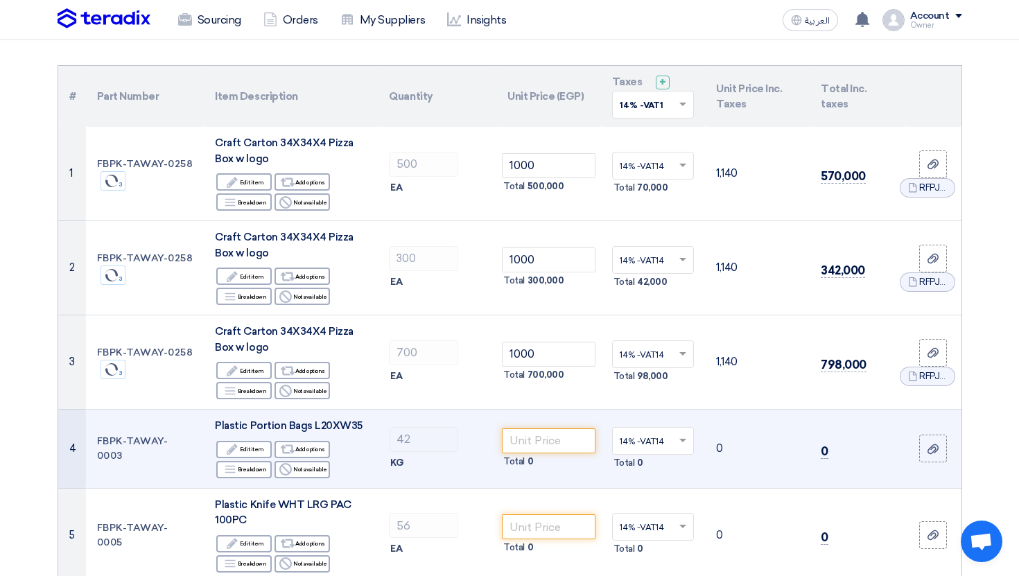
scroll to position [52, 0]
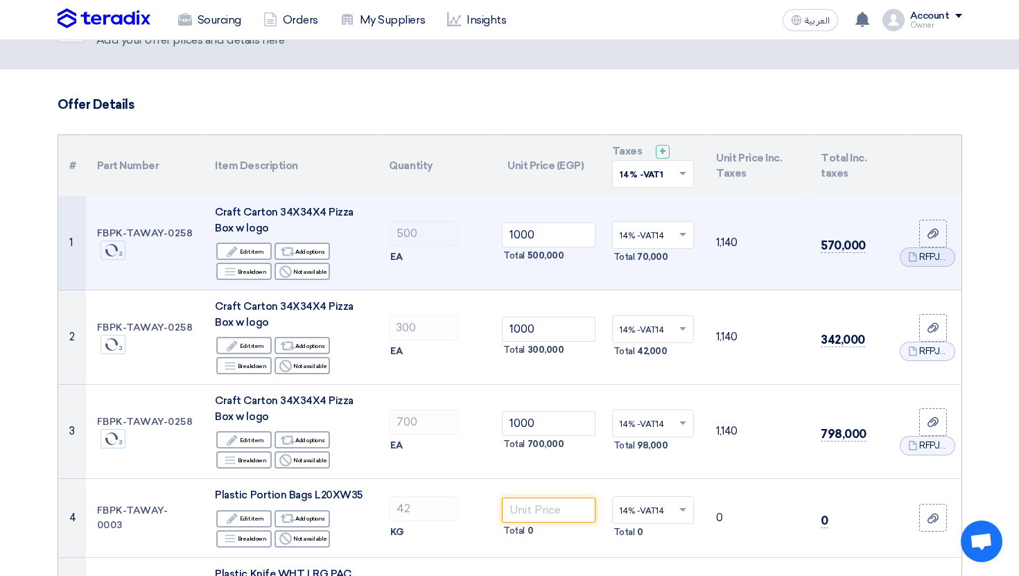
click at [664, 236] on input "text" at bounding box center [646, 236] width 53 height 23
click at [663, 288] on span "10% -VAT10" at bounding box center [642, 285] width 44 height 10
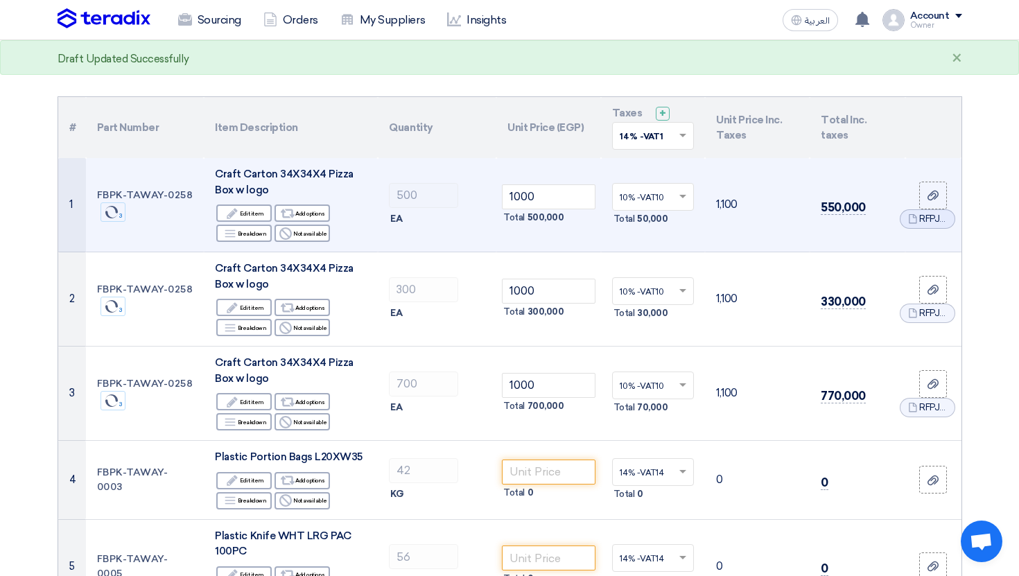
scroll to position [0, 0]
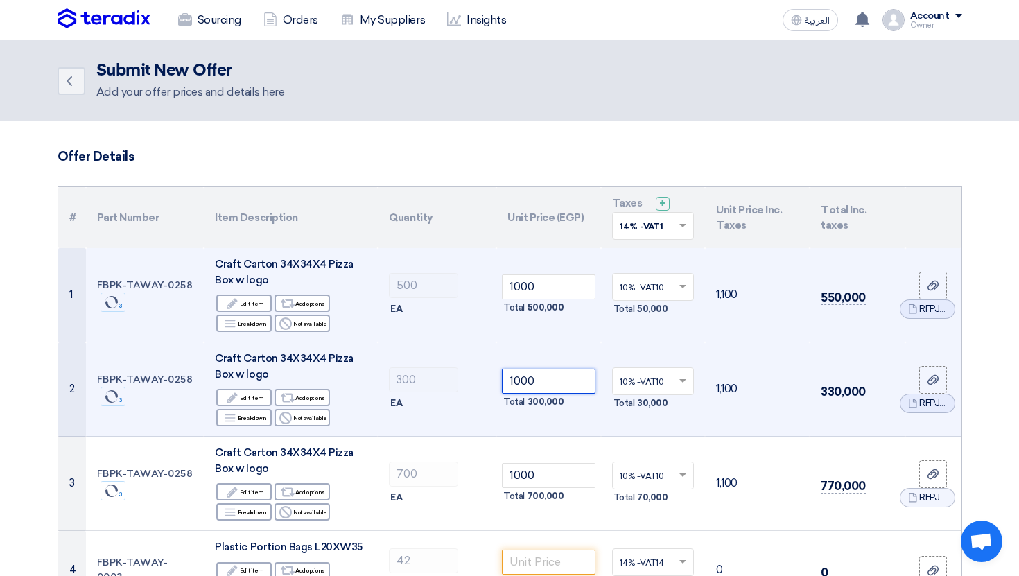
drag, startPoint x: 555, startPoint y: 379, endPoint x: 500, endPoint y: 379, distance: 54.8
click at [500, 379] on td "1000 Total 300,000" at bounding box center [548, 389] width 105 height 94
type input "800"
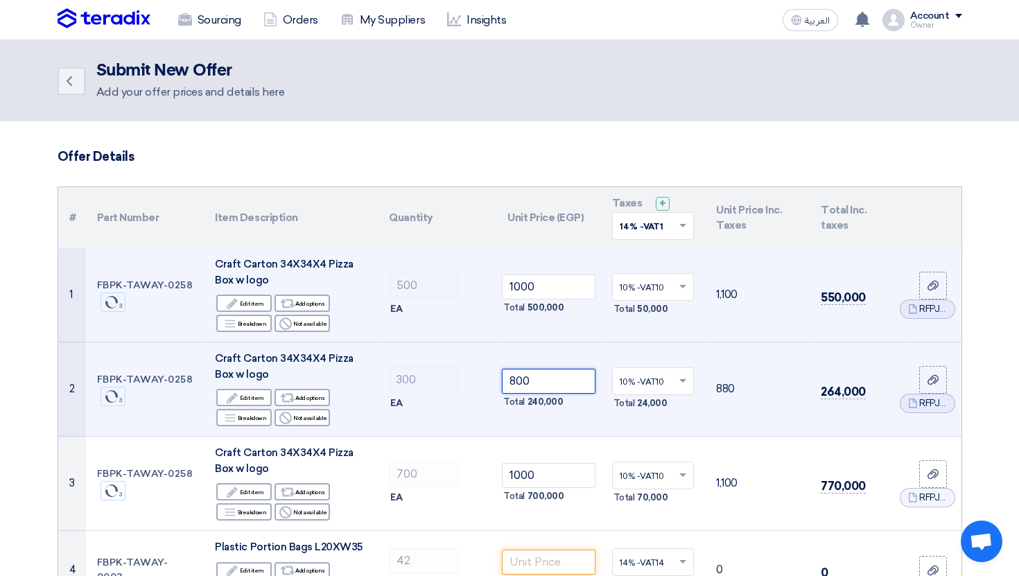
type input "800"
click at [451, 395] on div "EA" at bounding box center [437, 403] width 96 height 17
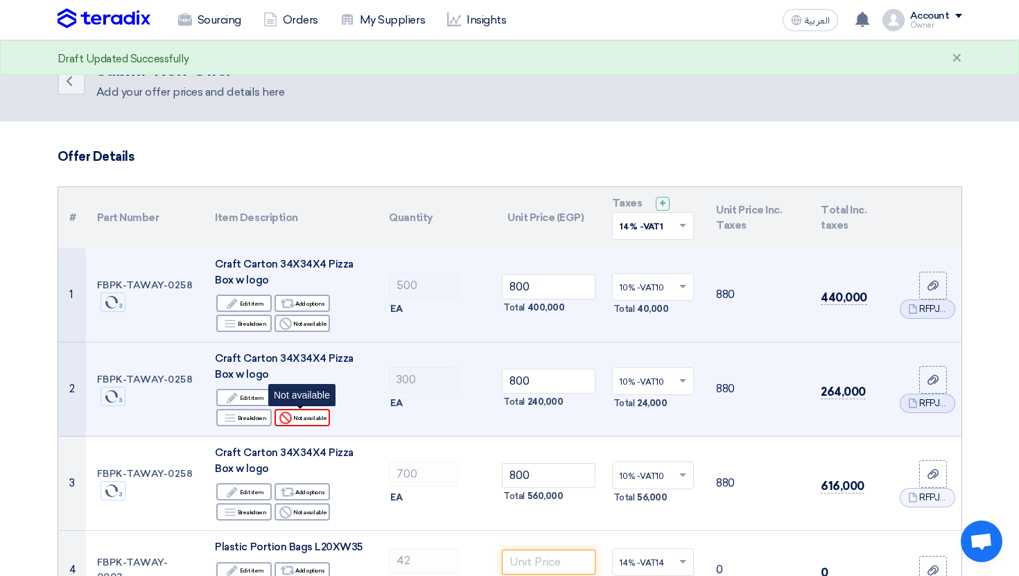
click at [321, 419] on div "Reject Not available" at bounding box center [302, 417] width 55 height 17
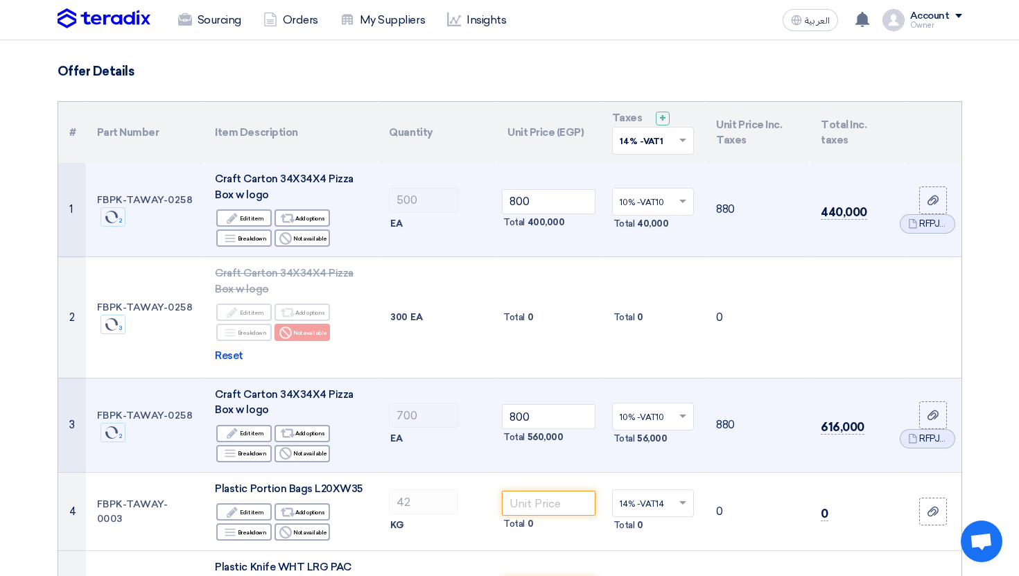
scroll to position [92, 0]
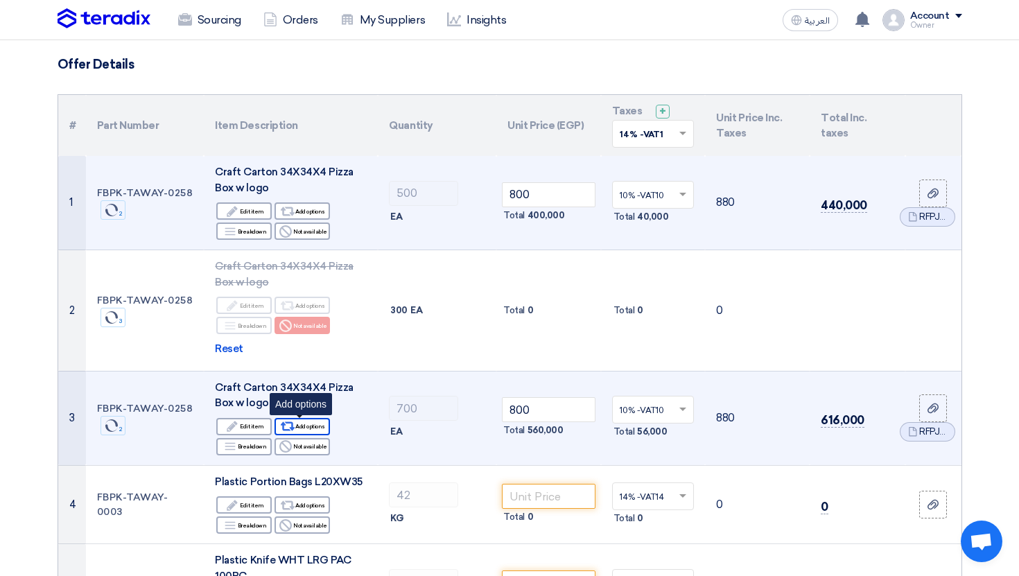
click at [324, 425] on div "Alternative Add options" at bounding box center [302, 426] width 55 height 17
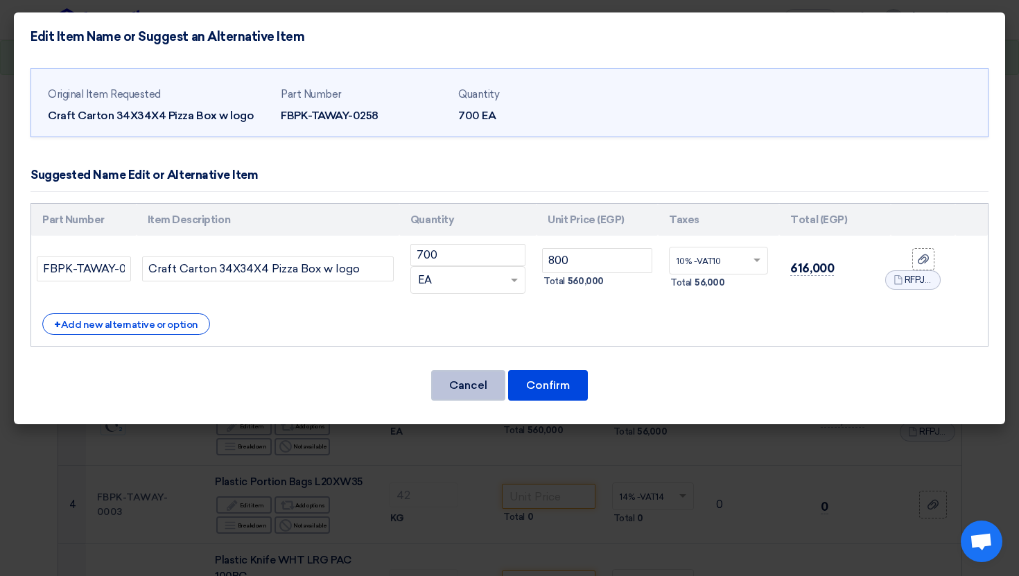
click at [465, 392] on button "Cancel" at bounding box center [468, 385] width 74 height 31
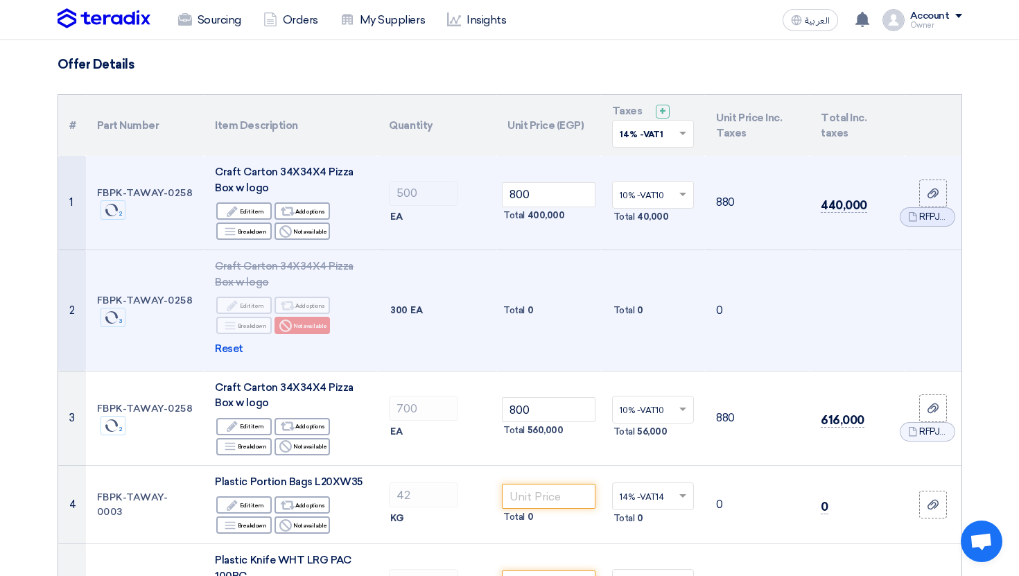
click at [367, 275] on td "Craft Carton 34X34X4 Pizza Box w logo Edit Edit item Alternative Add options Br…" at bounding box center [291, 310] width 174 height 121
click at [241, 342] on span "Reset" at bounding box center [229, 349] width 28 height 16
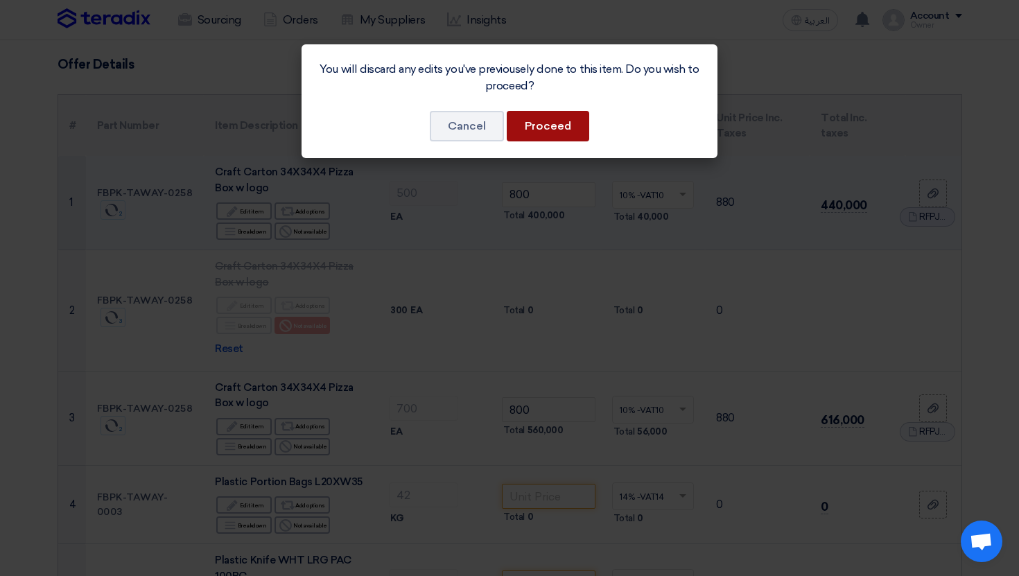
click at [569, 120] on button "Proceed" at bounding box center [548, 126] width 83 height 31
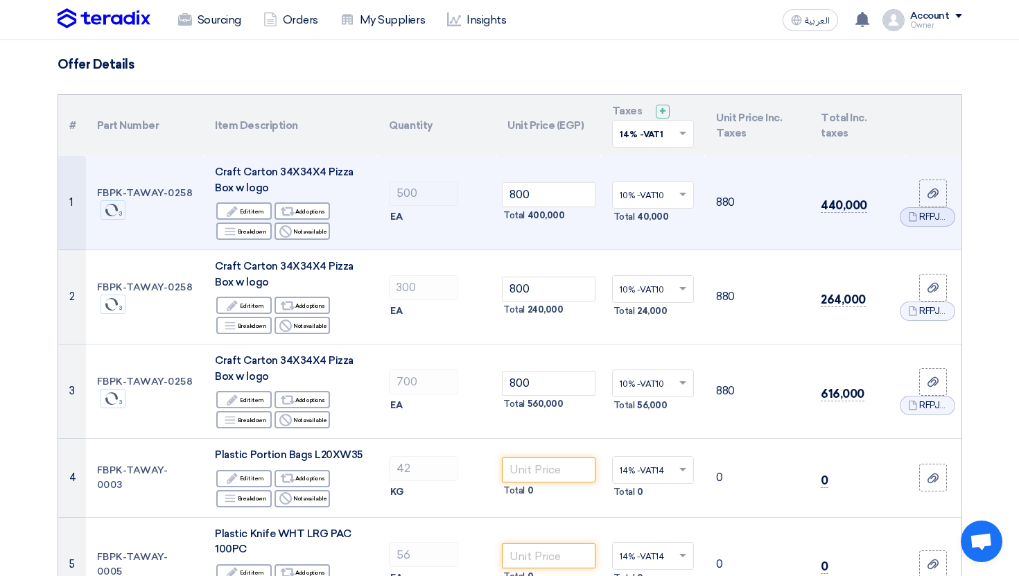
click at [552, 180] on td "800 Total 400,000" at bounding box center [548, 203] width 105 height 94
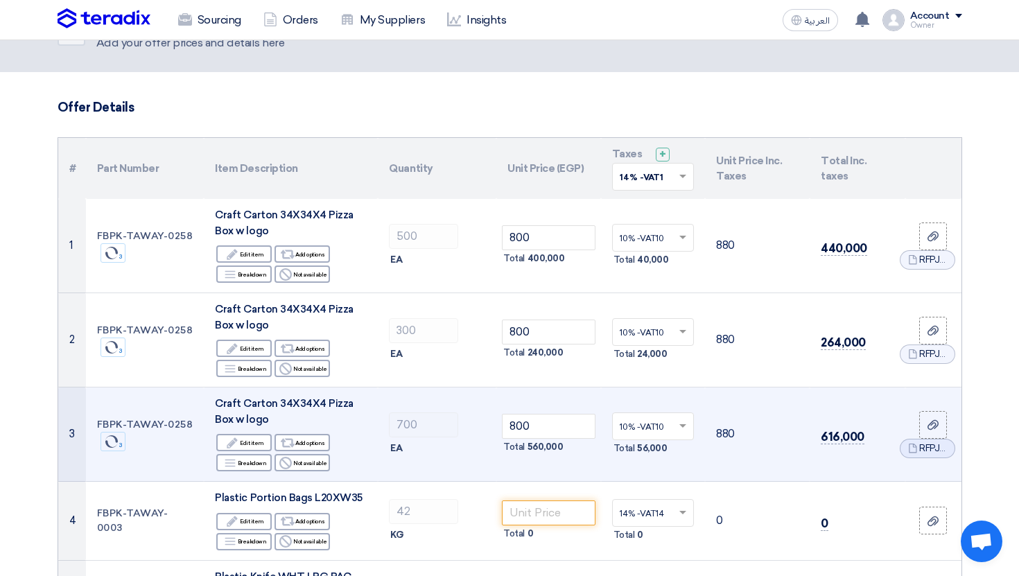
scroll to position [46, 0]
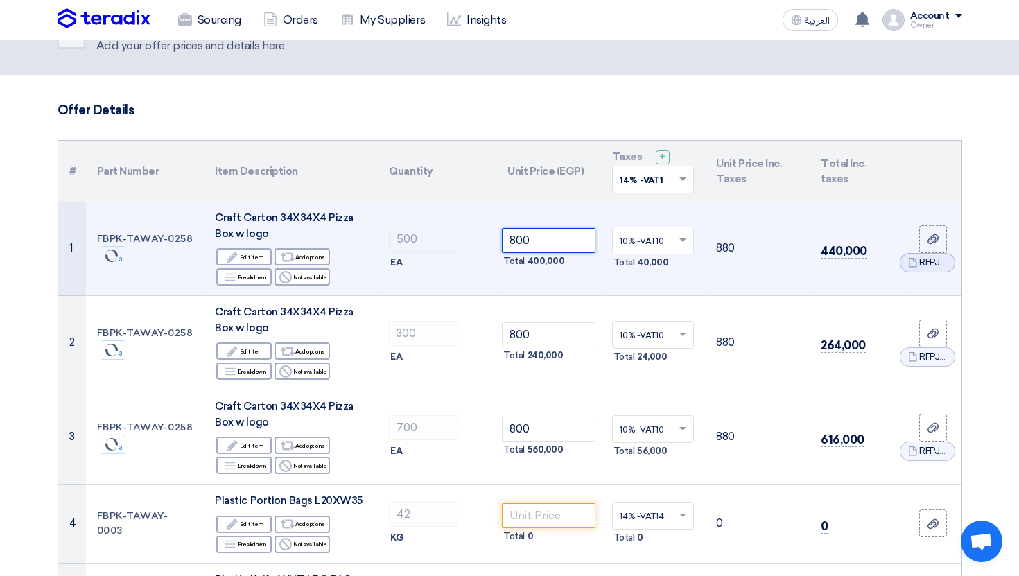
drag, startPoint x: 529, startPoint y: 243, endPoint x: 505, endPoint y: 243, distance: 24.3
click at [505, 243] on input "800" at bounding box center [549, 240] width 94 height 25
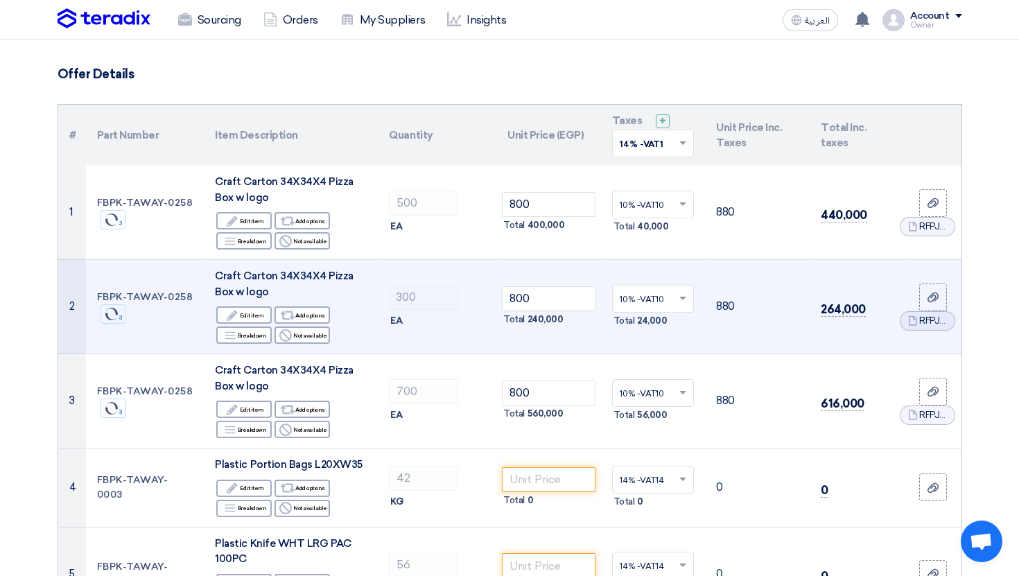
scroll to position [98, 0]
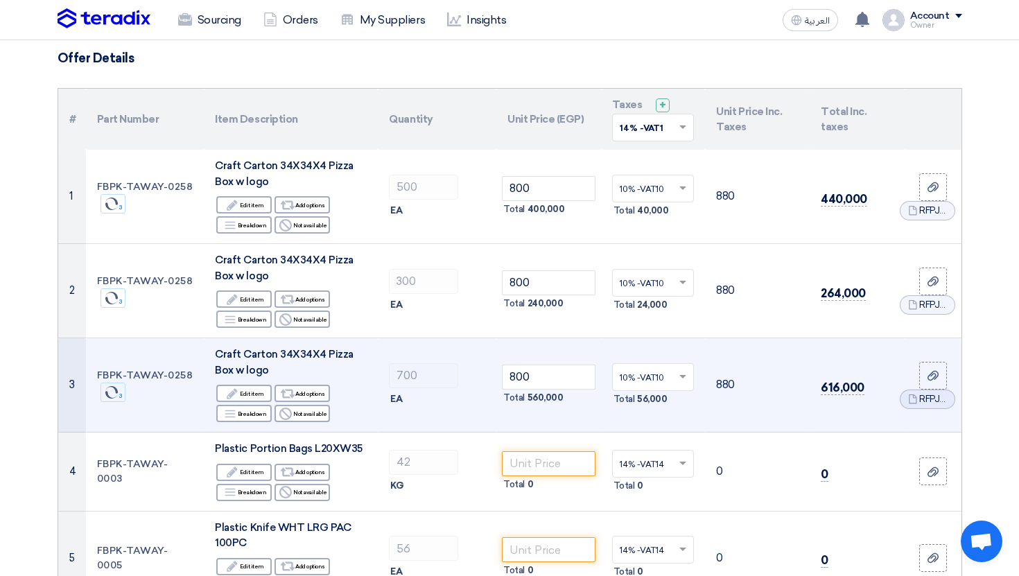
drag, startPoint x: 417, startPoint y: 354, endPoint x: 410, endPoint y: 354, distance: 7.6
click at [410, 354] on td "700 EA" at bounding box center [437, 385] width 119 height 94
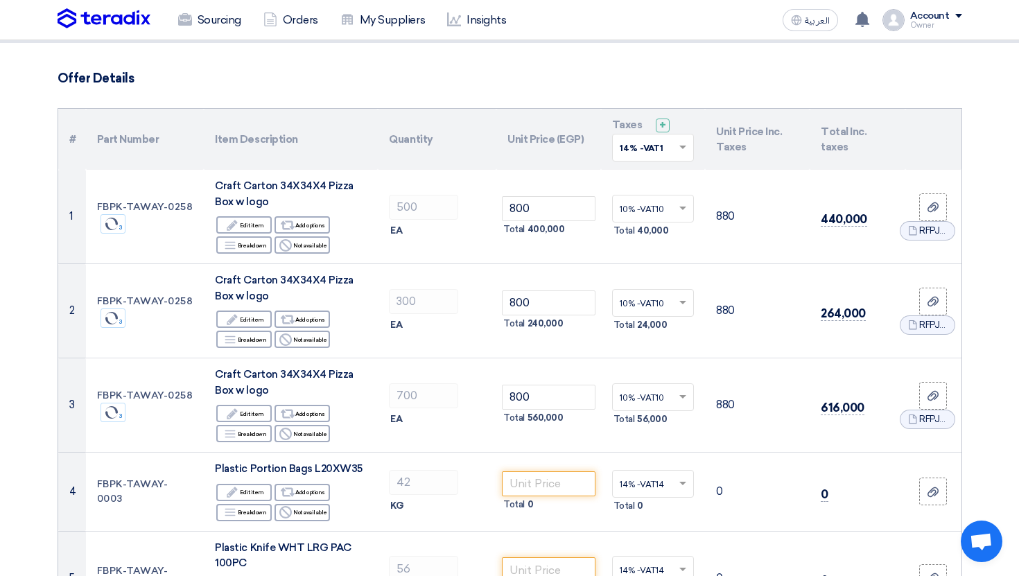
scroll to position [0, 0]
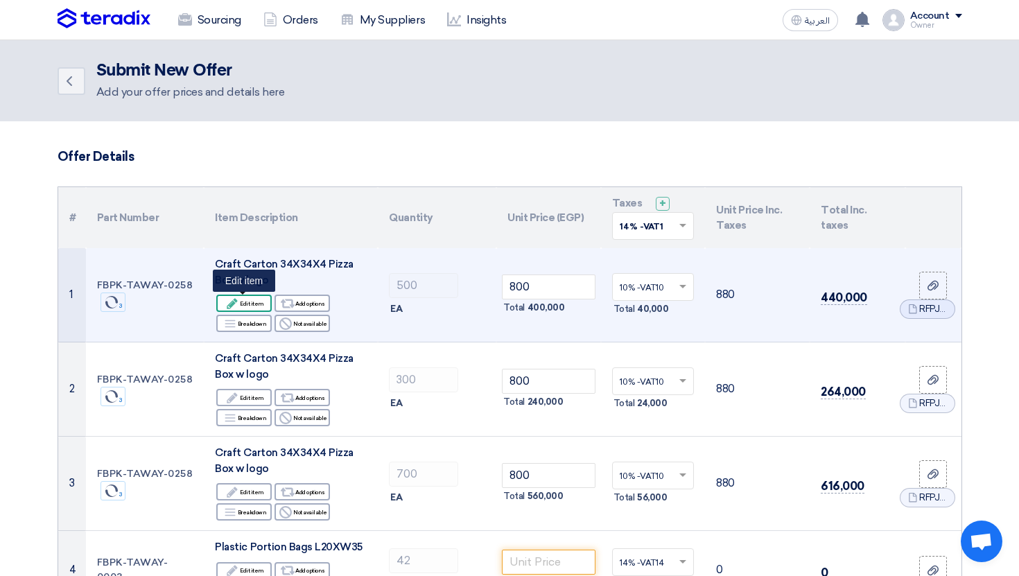
click at [253, 296] on div "Edit Edit item" at bounding box center [243, 303] width 55 height 17
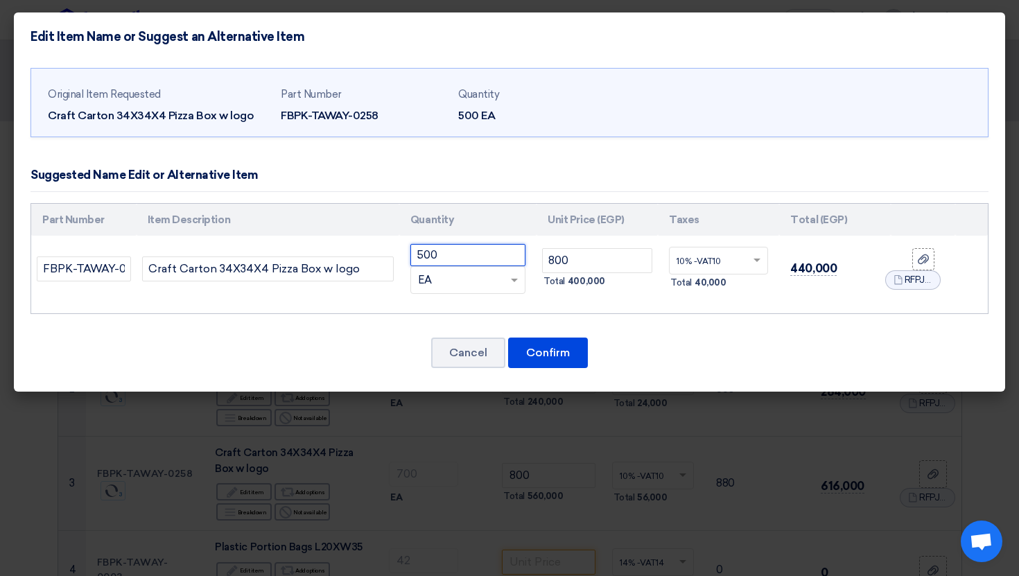
drag, startPoint x: 470, startPoint y: 252, endPoint x: 383, endPoint y: 252, distance: 86.7
click at [383, 252] on tr "FBPK-TAWAY-0258 Craft Carton 34X34X4 Pizza Box w logo 500 RFQ_STEP1.ITEMS.2.TYP…" at bounding box center [509, 269] width 957 height 67
type input "2000"
click at [551, 343] on button "Confirm" at bounding box center [548, 353] width 80 height 31
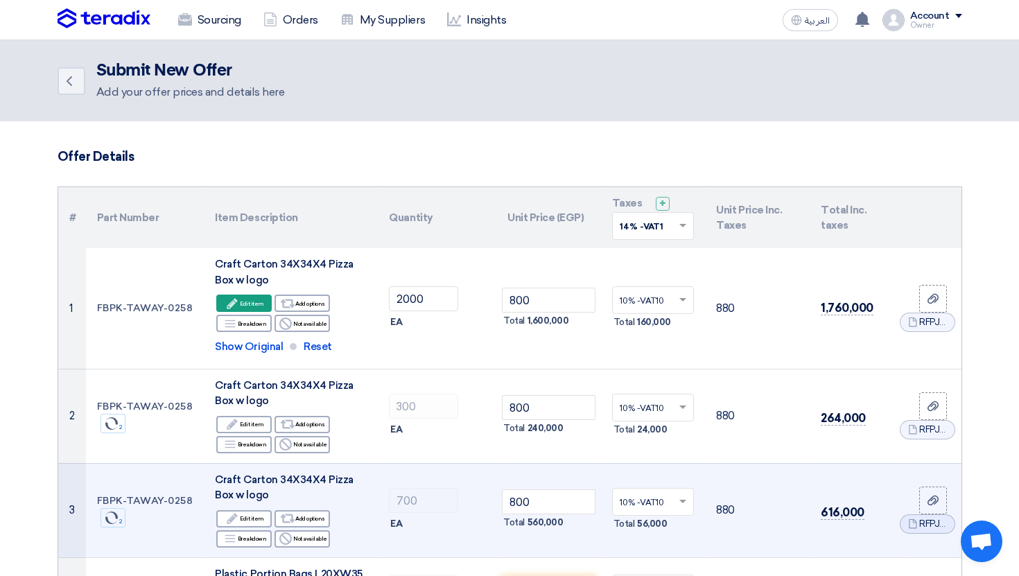
scroll to position [10, 0]
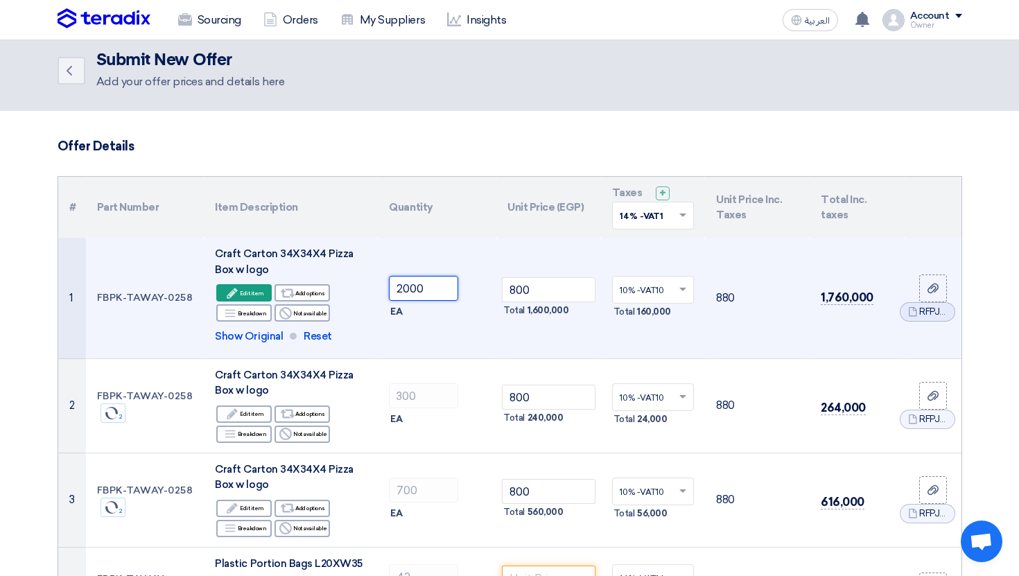
drag, startPoint x: 431, startPoint y: 287, endPoint x: 365, endPoint y: 287, distance: 65.2
click at [365, 287] on tr "1 FBPK-TAWAY-0258 Craft Carton 34X34X4 Pizza Box w logo Edit Edit item Alternat…" at bounding box center [509, 298] width 903 height 121
type input "1500"
click at [449, 342] on td "1500 EA" at bounding box center [437, 298] width 119 height 121
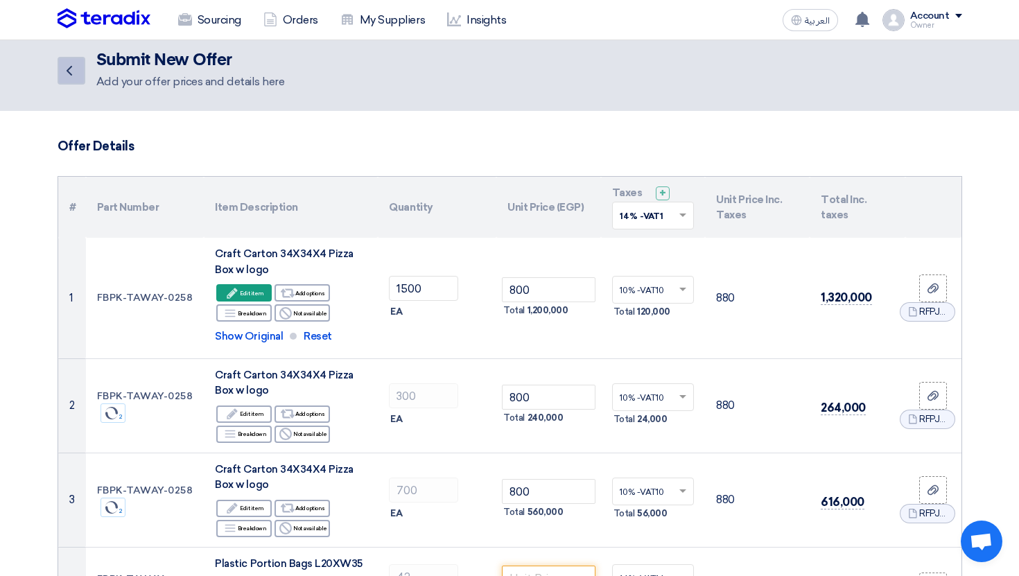
click at [80, 64] on link "Back" at bounding box center [72, 71] width 28 height 28
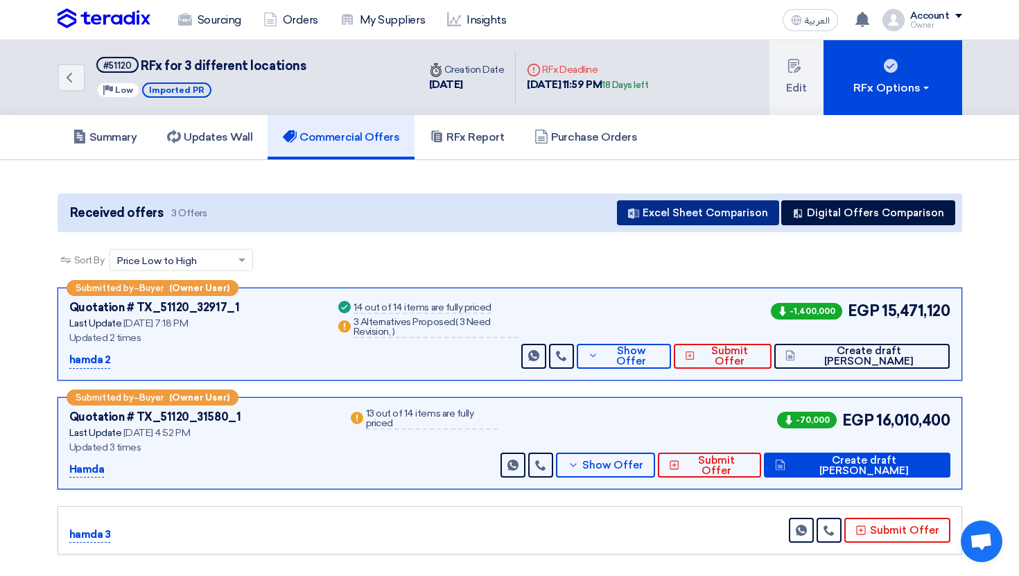
click at [686, 223] on button "Excel Sheet Comparison" at bounding box center [698, 212] width 162 height 25
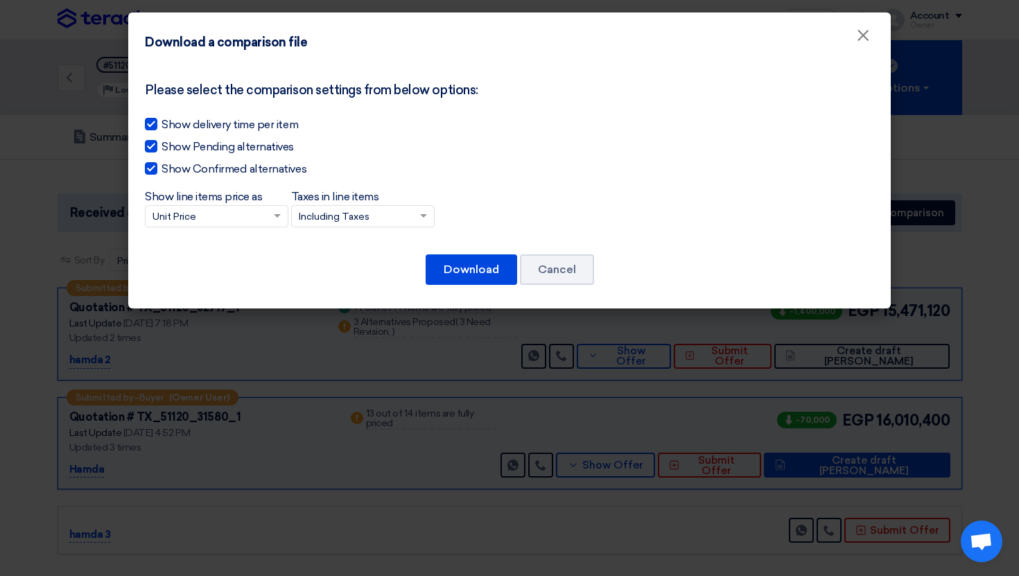
click at [468, 245] on div "Please select the comparison settings from below options: Show delivery time pe…" at bounding box center [509, 185] width 763 height 245
click at [468, 265] on button "Download" at bounding box center [472, 269] width 92 height 31
click at [572, 263] on button "Cancel" at bounding box center [557, 269] width 74 height 31
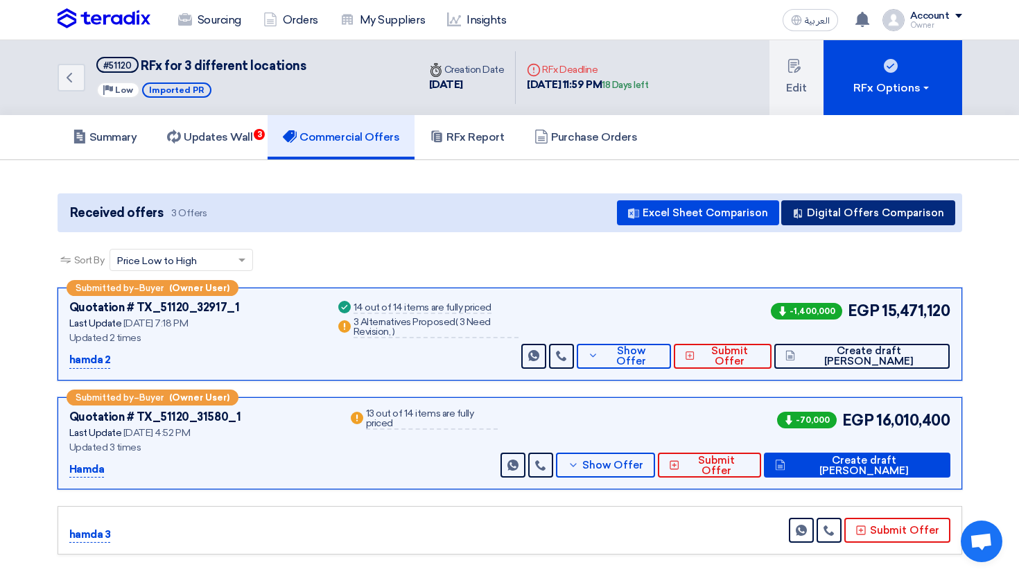
click at [833, 218] on button "Digital Offers Comparison" at bounding box center [868, 212] width 174 height 25
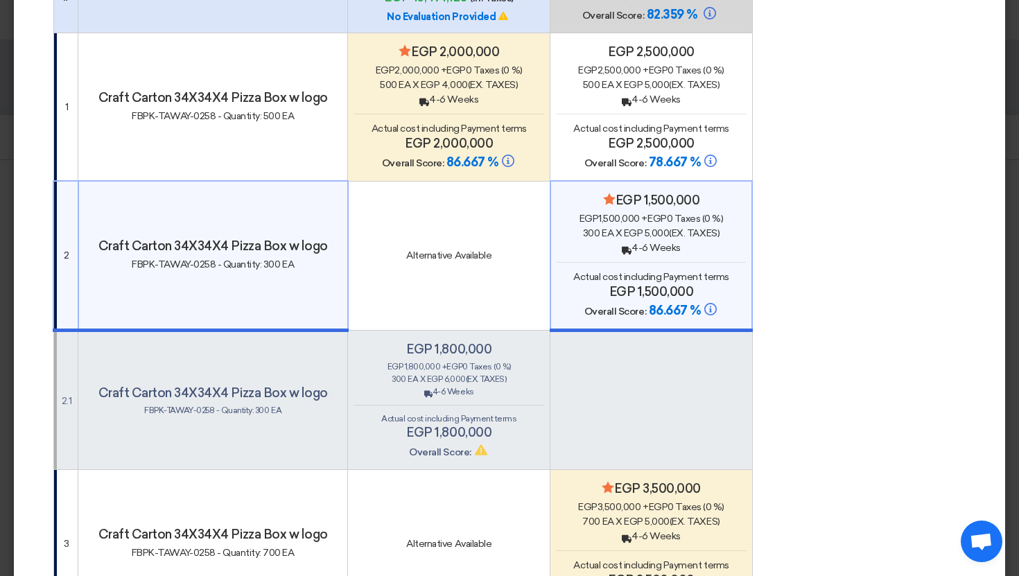
scroll to position [233, 0]
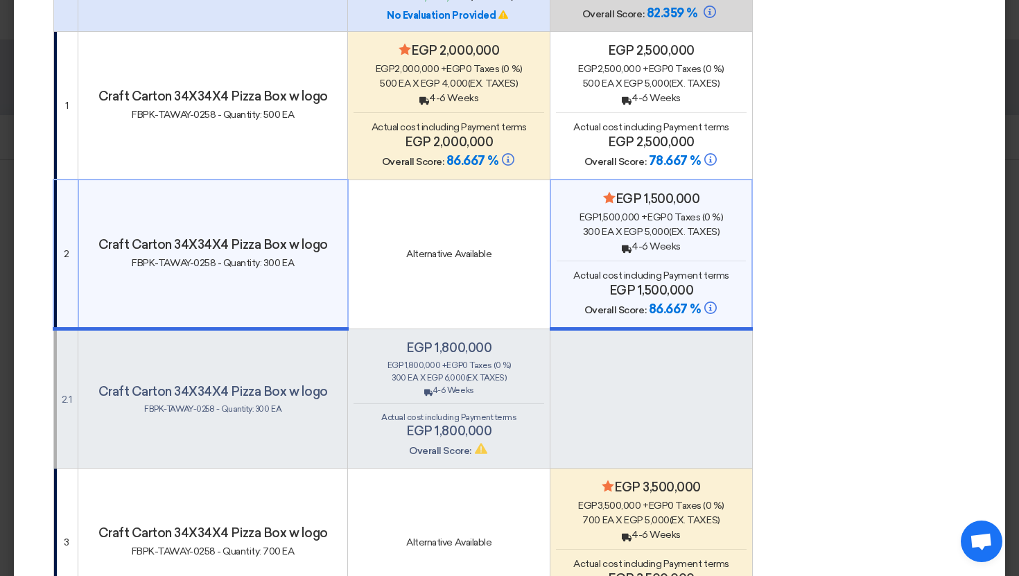
click at [507, 411] on div "Actual cost including Payment terms egp 1,800,000" at bounding box center [449, 425] width 191 height 28
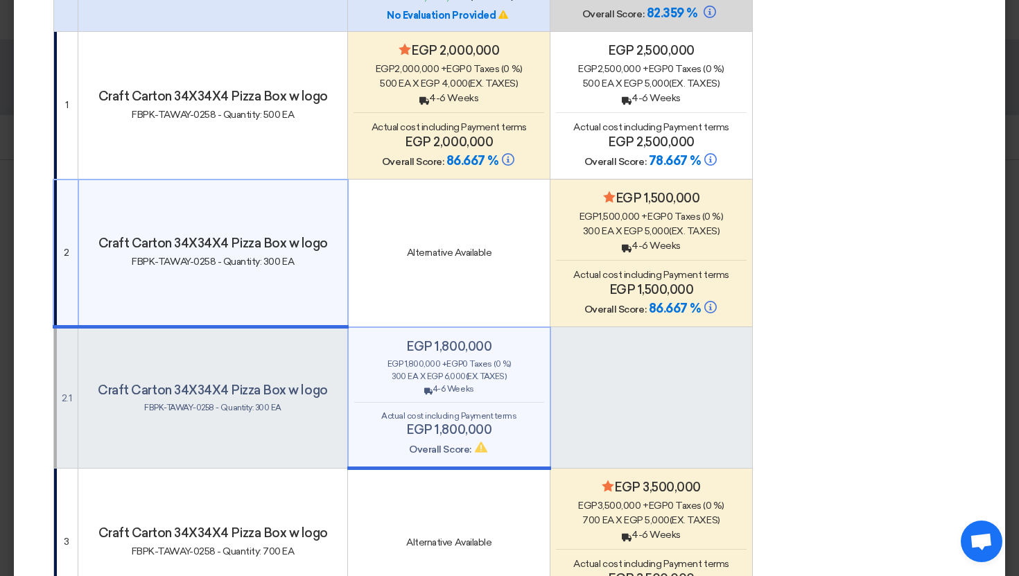
click at [537, 227] on td "Alternative Available" at bounding box center [449, 254] width 202 height 148
drag, startPoint x: 100, startPoint y: 387, endPoint x: 330, endPoint y: 391, distance: 230.2
click at [330, 391] on h4 "Craft Carton 34X34X4 Pizza Box w logo" at bounding box center [213, 390] width 258 height 15
drag, startPoint x: 381, startPoint y: 289, endPoint x: 432, endPoint y: 289, distance: 50.6
click at [395, 289] on td "Alternative Available" at bounding box center [449, 254] width 202 height 148
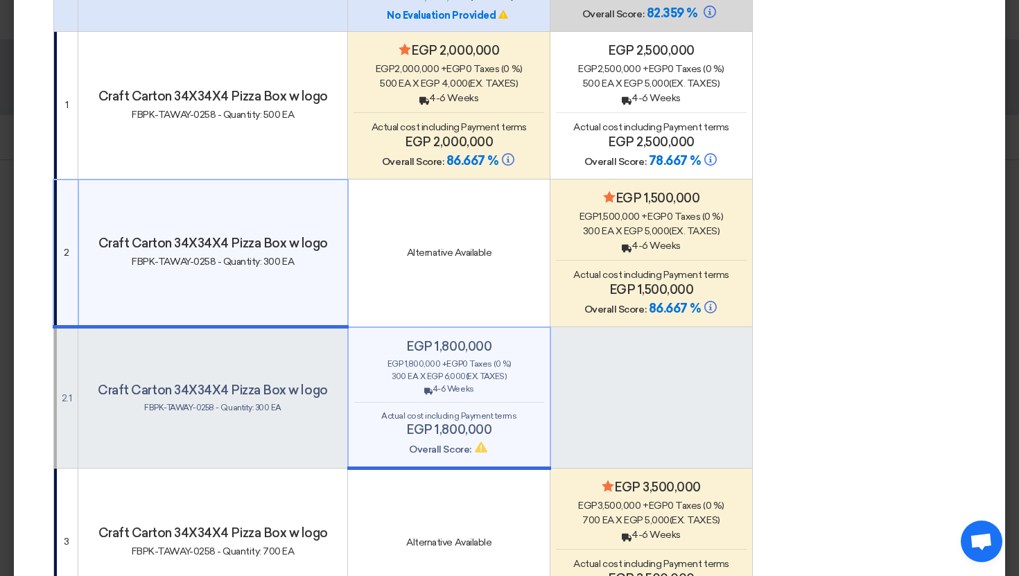
click at [520, 398] on div "egp 1,800,000 egp 1,800,000 + egp 0 Taxes (0 %) 300 EA x egp 6,000 (Ex. Taxes) …" at bounding box center [449, 398] width 190 height 119
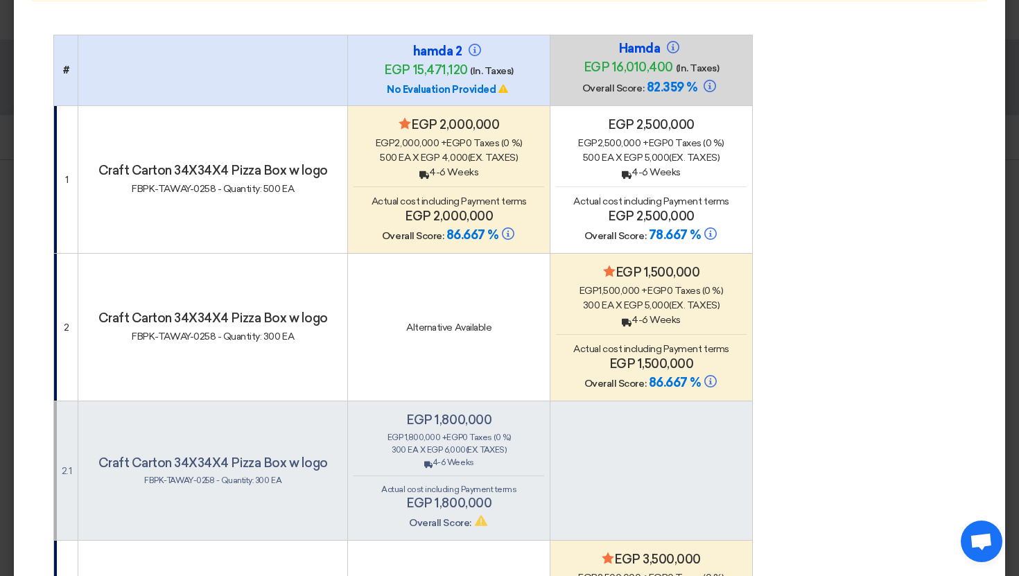
scroll to position [0, 0]
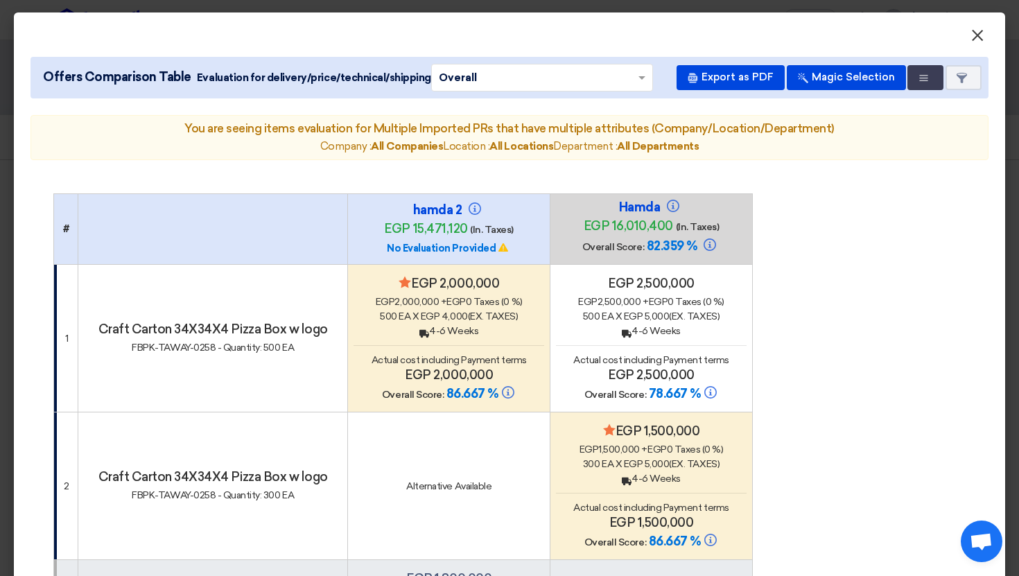
click at [982, 33] on span "×" at bounding box center [978, 39] width 14 height 28
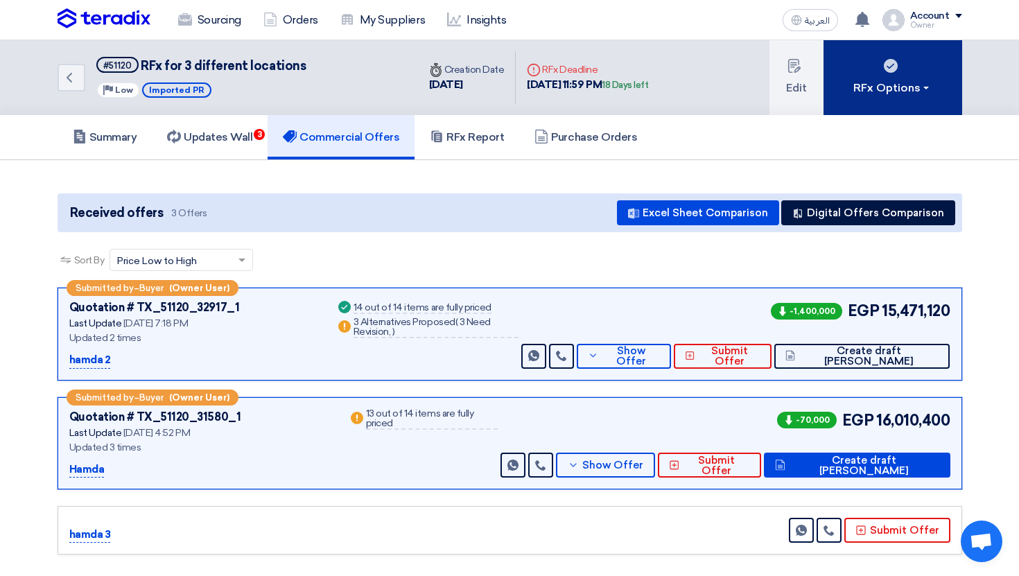
click at [916, 85] on div "RFx Options" at bounding box center [892, 88] width 78 height 17
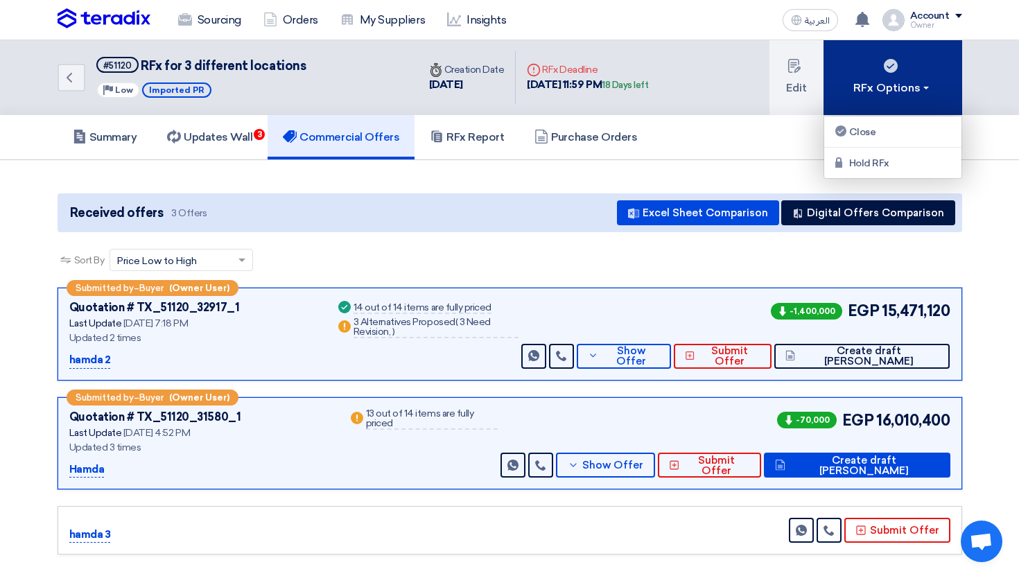
click at [916, 85] on div "RFx Options" at bounding box center [892, 88] width 78 height 17
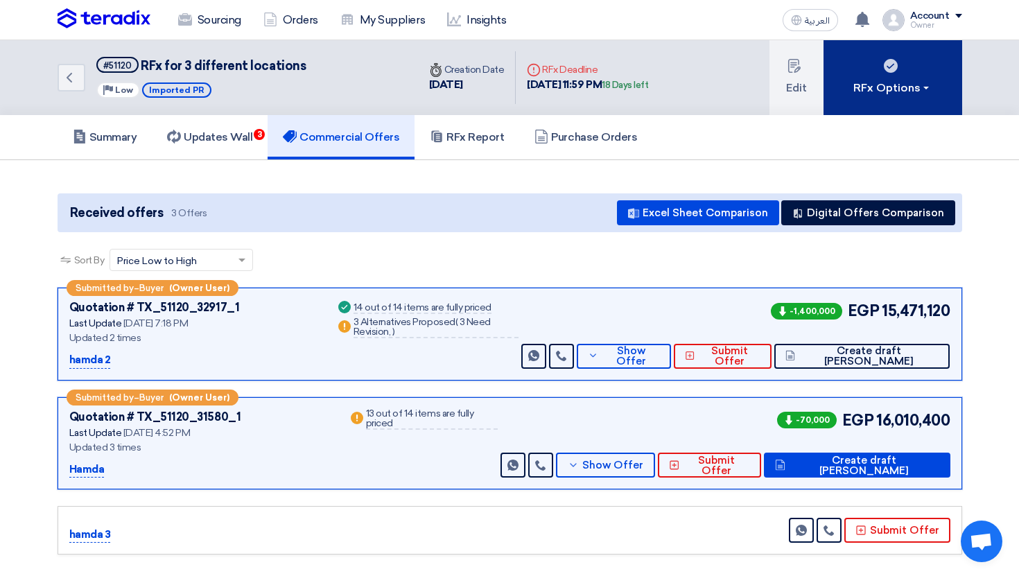
click at [910, 83] on div "RFx Options" at bounding box center [892, 88] width 78 height 17
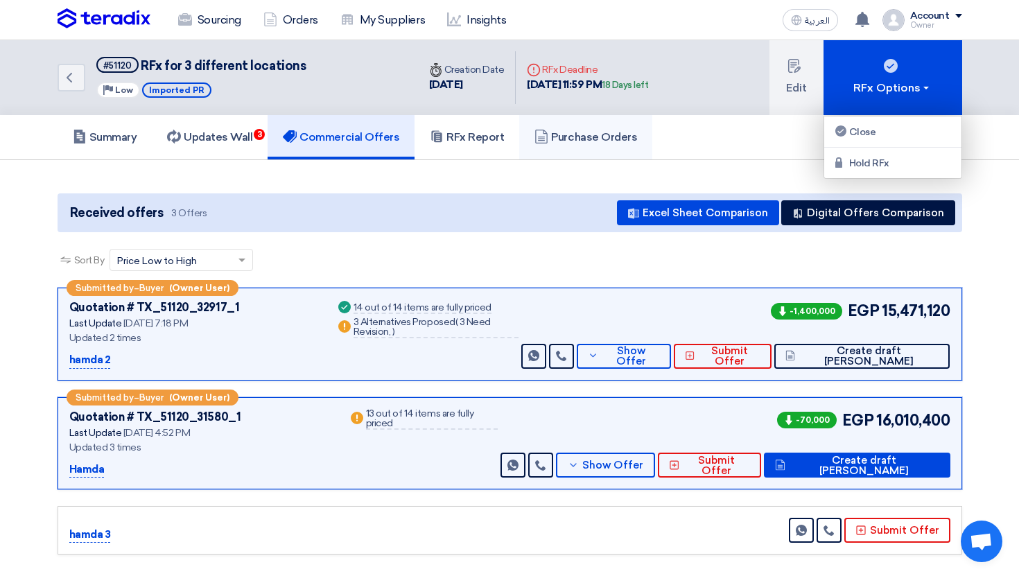
click at [593, 150] on link "Purchase Orders" at bounding box center [585, 137] width 133 height 44
